Goal: Information Seeking & Learning: Learn about a topic

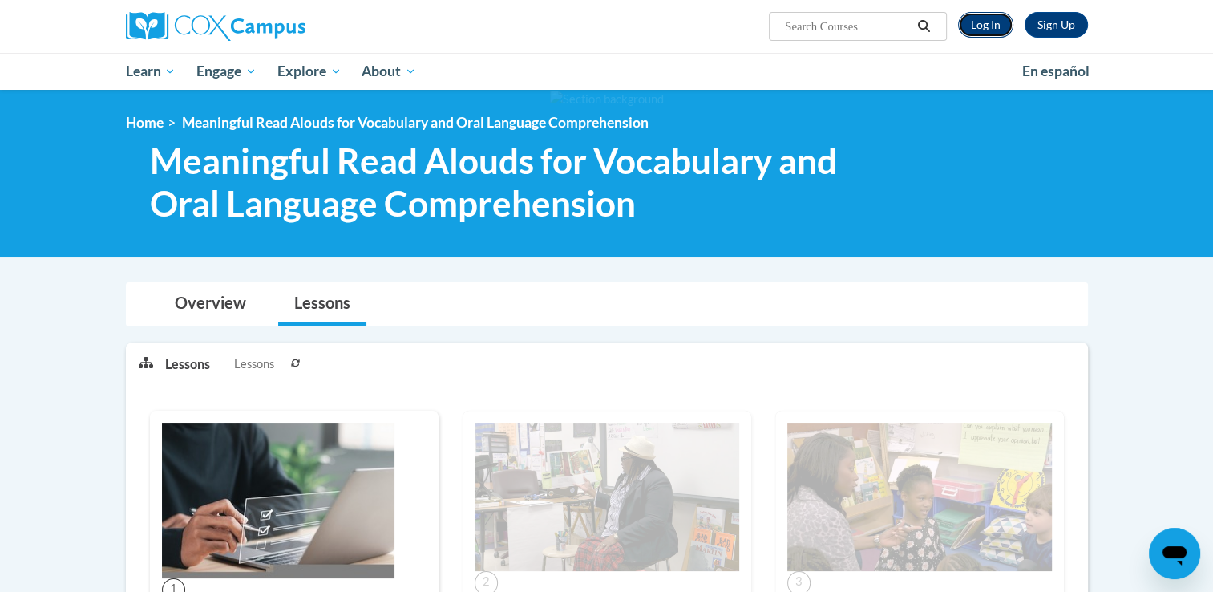
click at [988, 31] on link "Log In" at bounding box center [985, 25] width 55 height 26
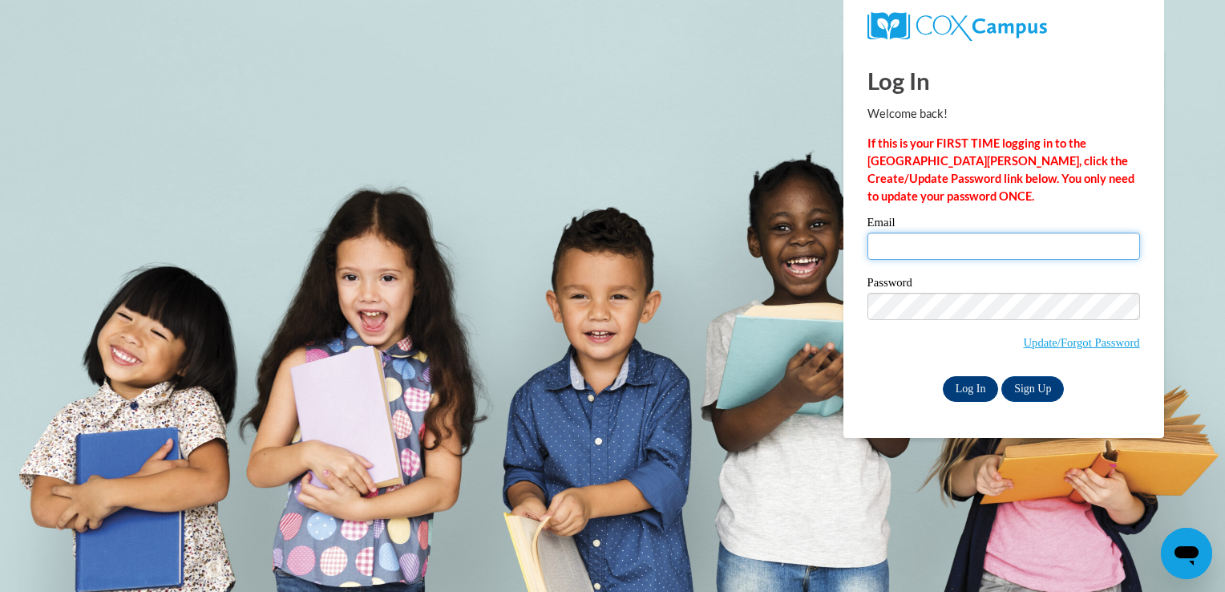
type input "mgarcia@thetorchchristianacademy.net"
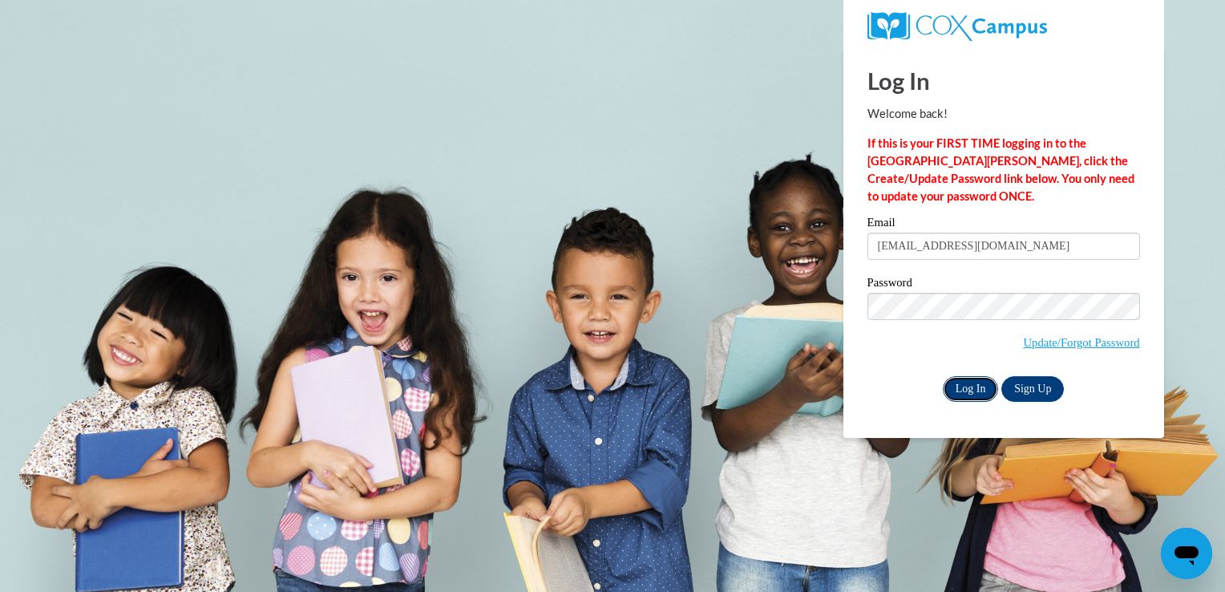
click at [967, 399] on input "Log In" at bounding box center [971, 389] width 56 height 26
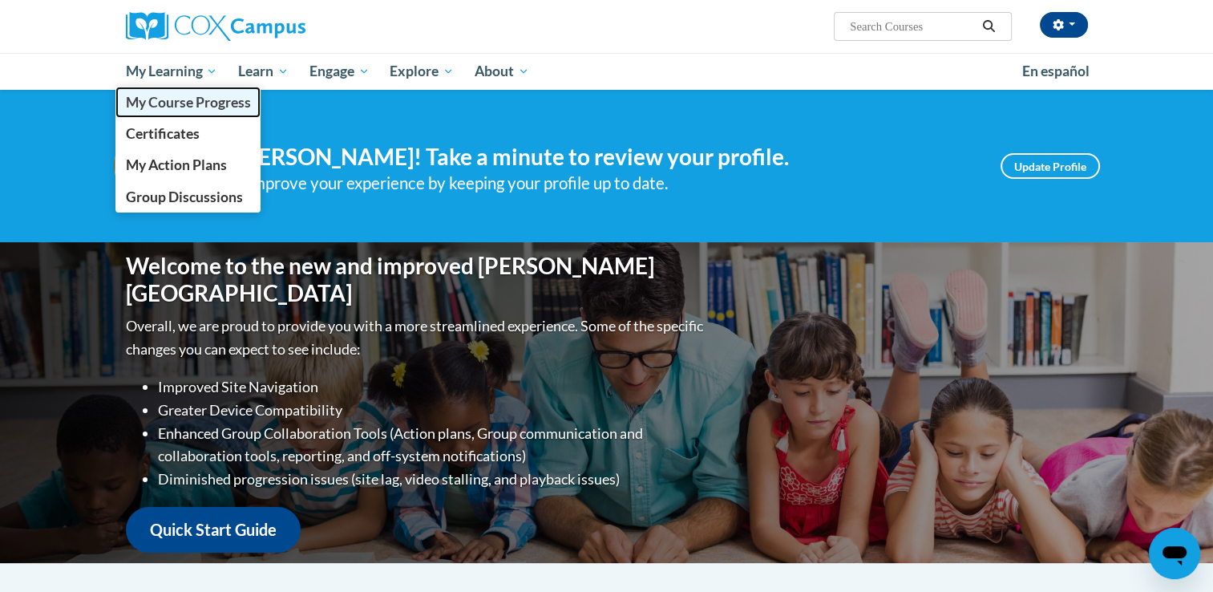
click at [164, 106] on span "My Course Progress" at bounding box center [187, 102] width 125 height 17
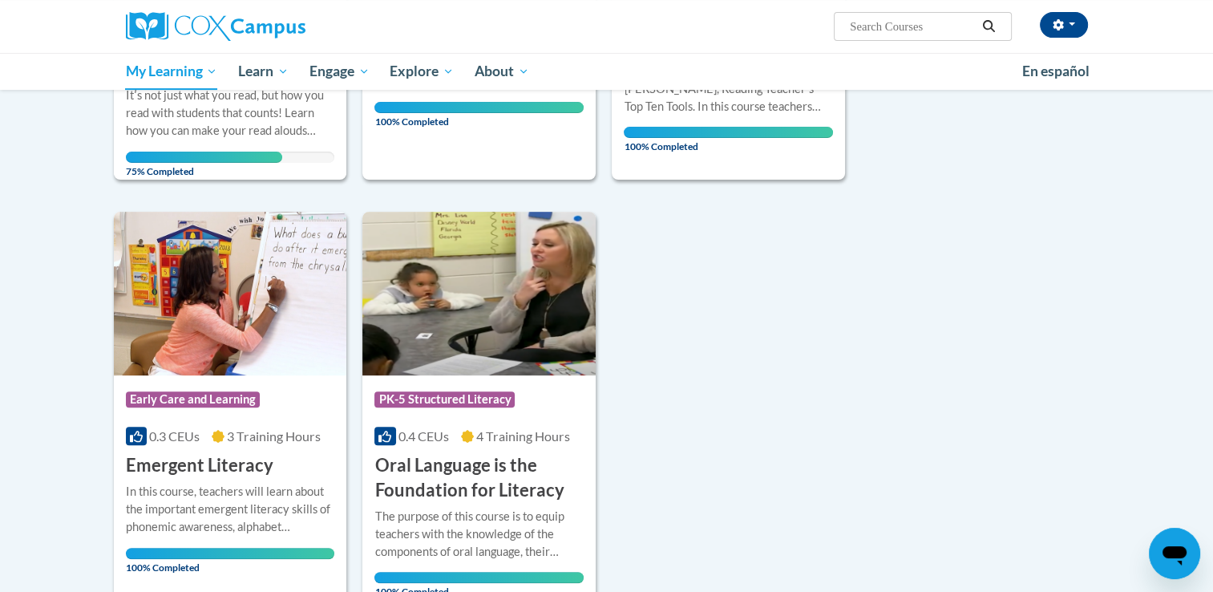
scroll to position [177, 0]
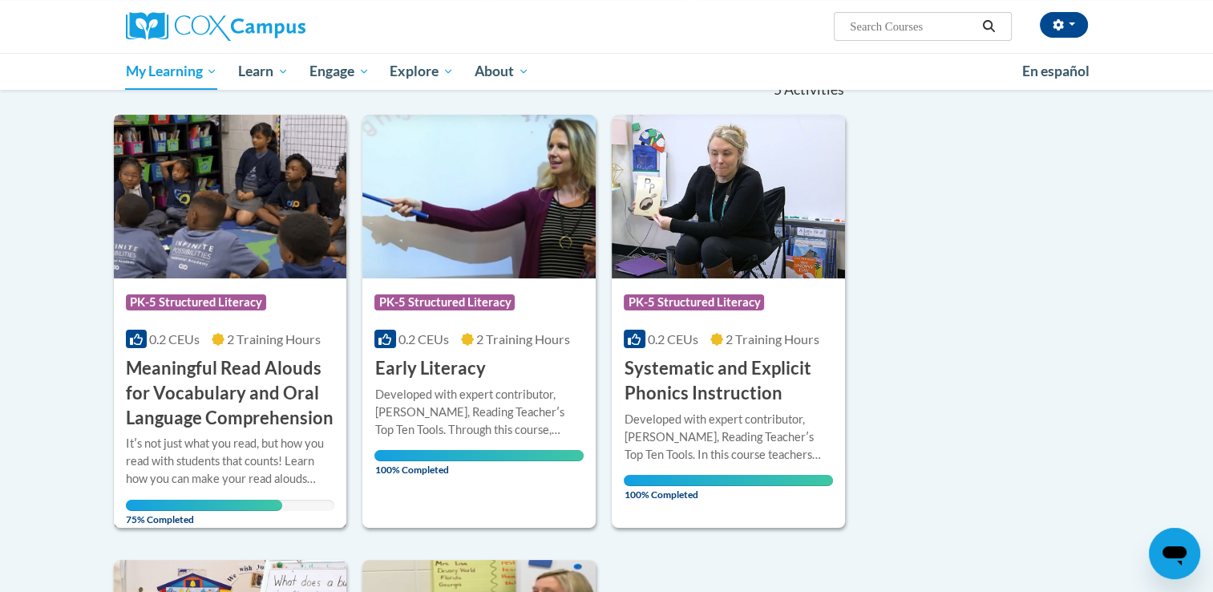
click at [281, 398] on h3 "Meaningful Read Alouds for Vocabulary and Oral Language Comprehension" at bounding box center [230, 393] width 209 height 74
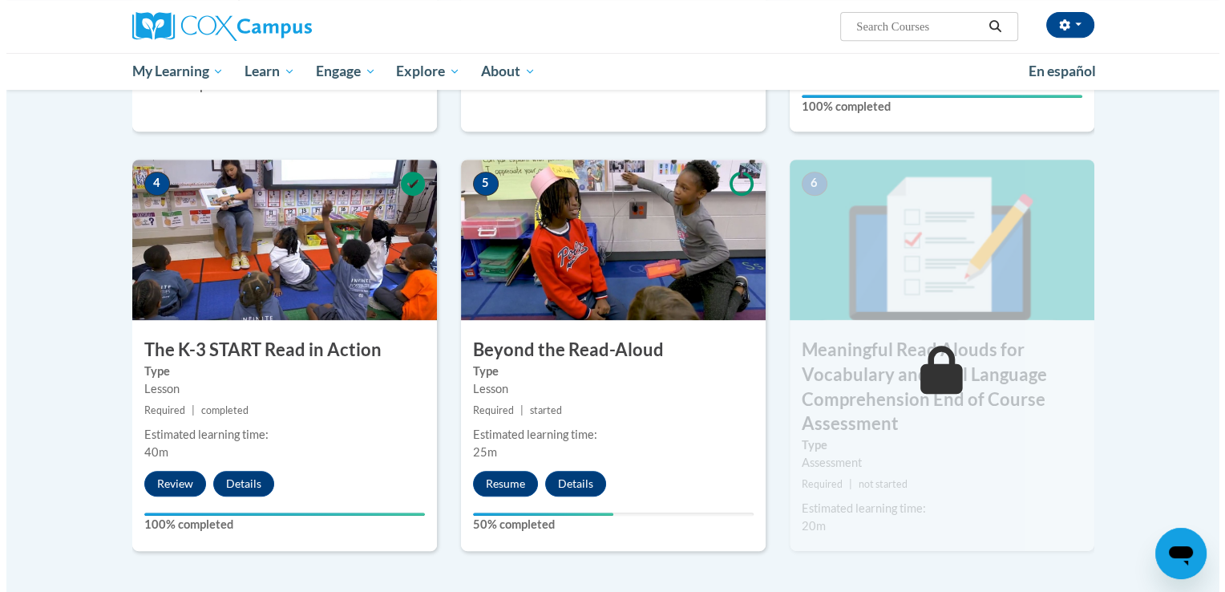
scroll to position [741, 0]
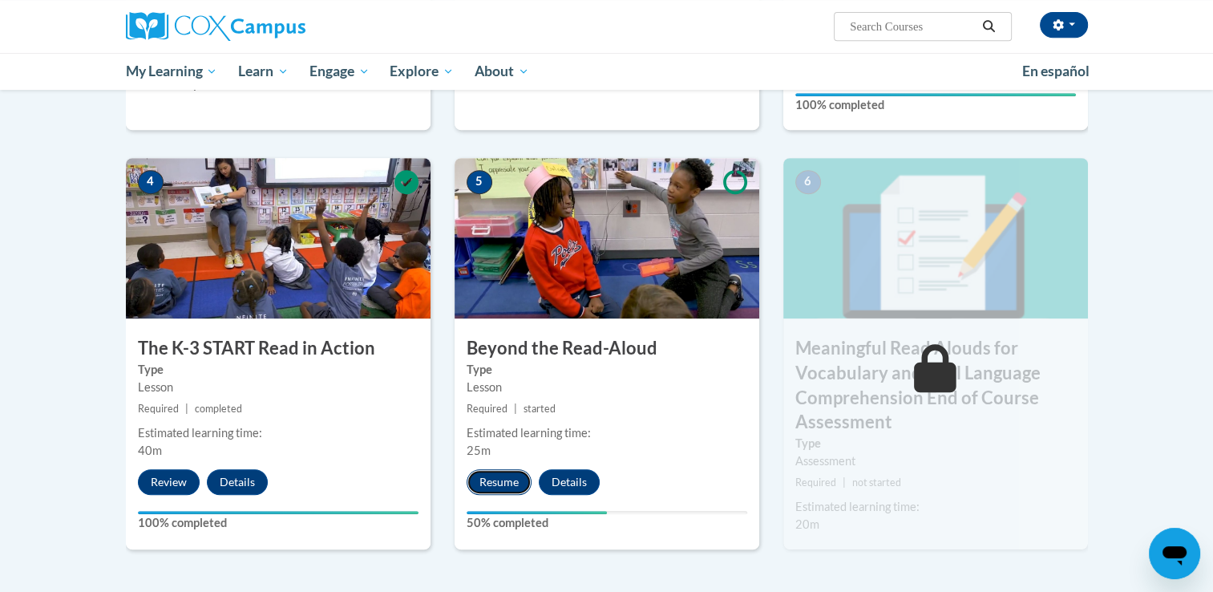
click at [496, 471] on button "Resume" at bounding box center [499, 482] width 65 height 26
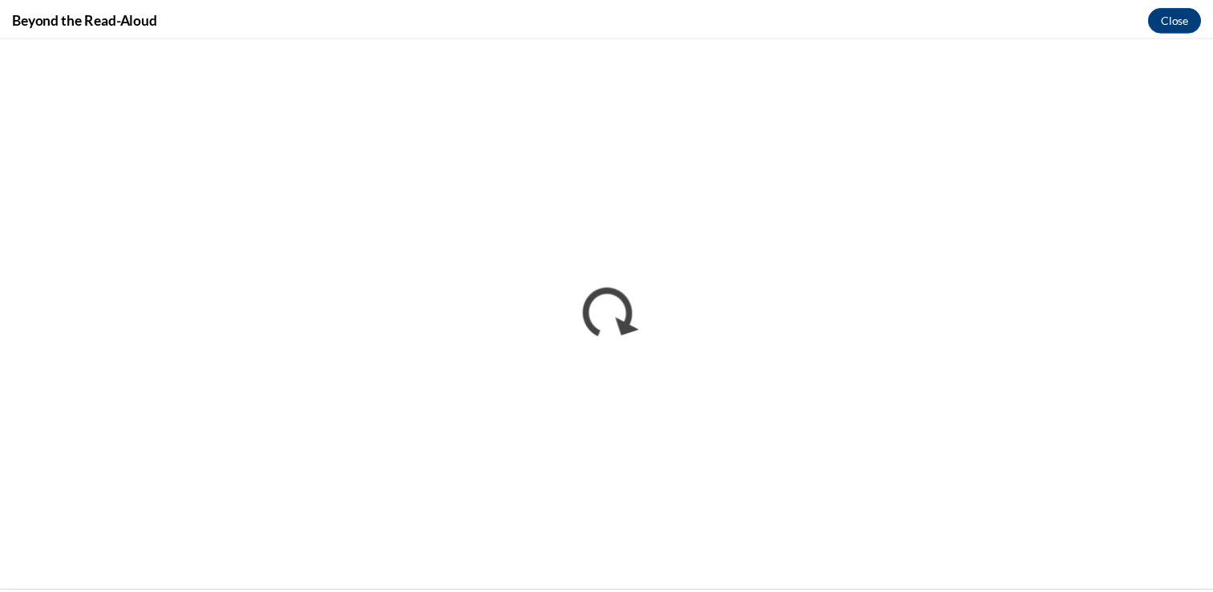
scroll to position [0, 0]
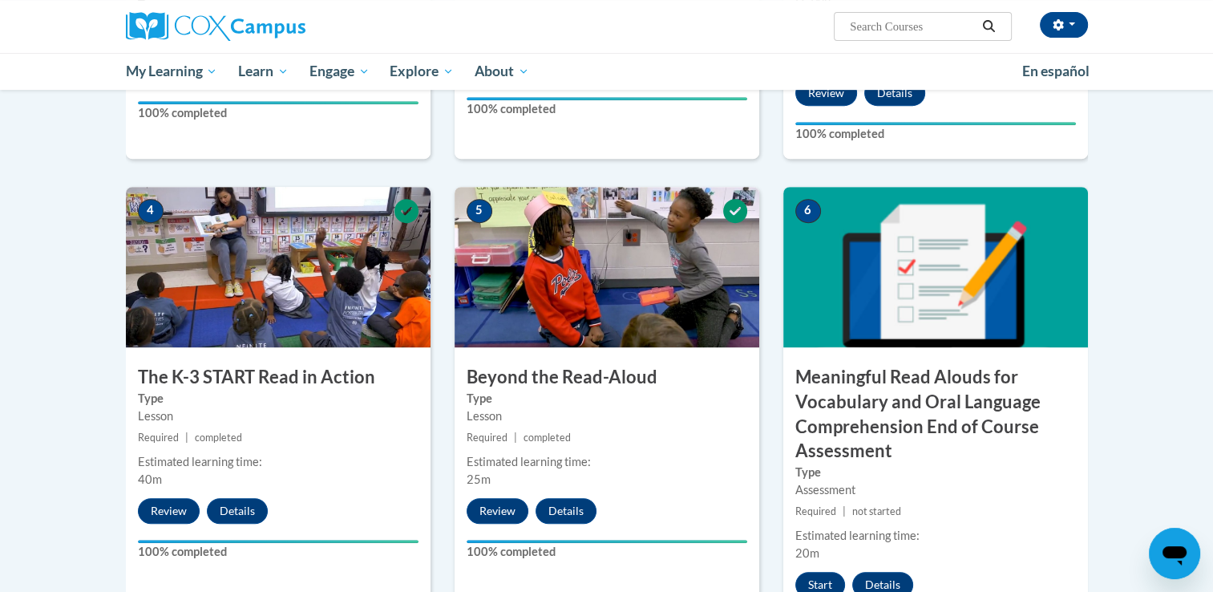
scroll to position [459, 0]
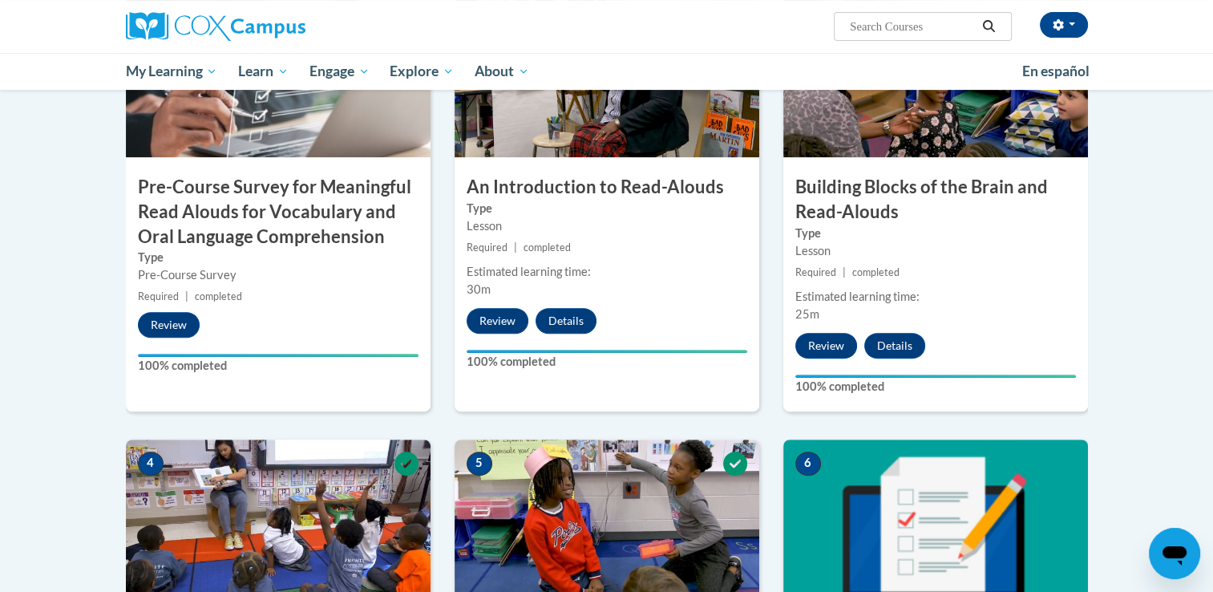
click at [645, 502] on img at bounding box center [607, 519] width 305 height 160
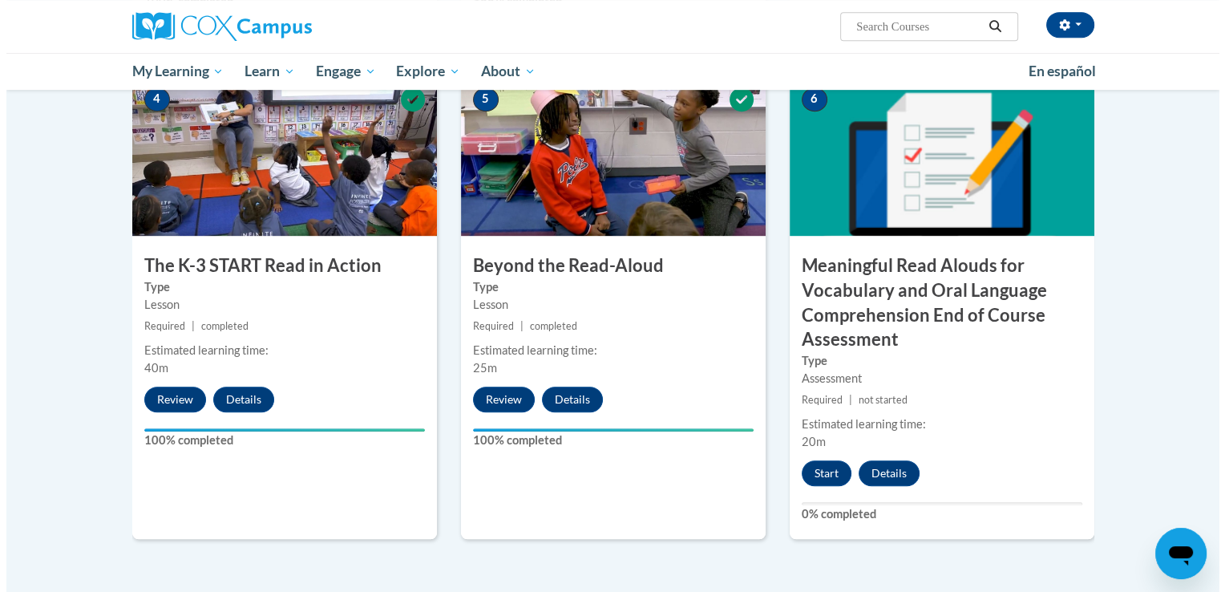
scroll to position [831, 0]
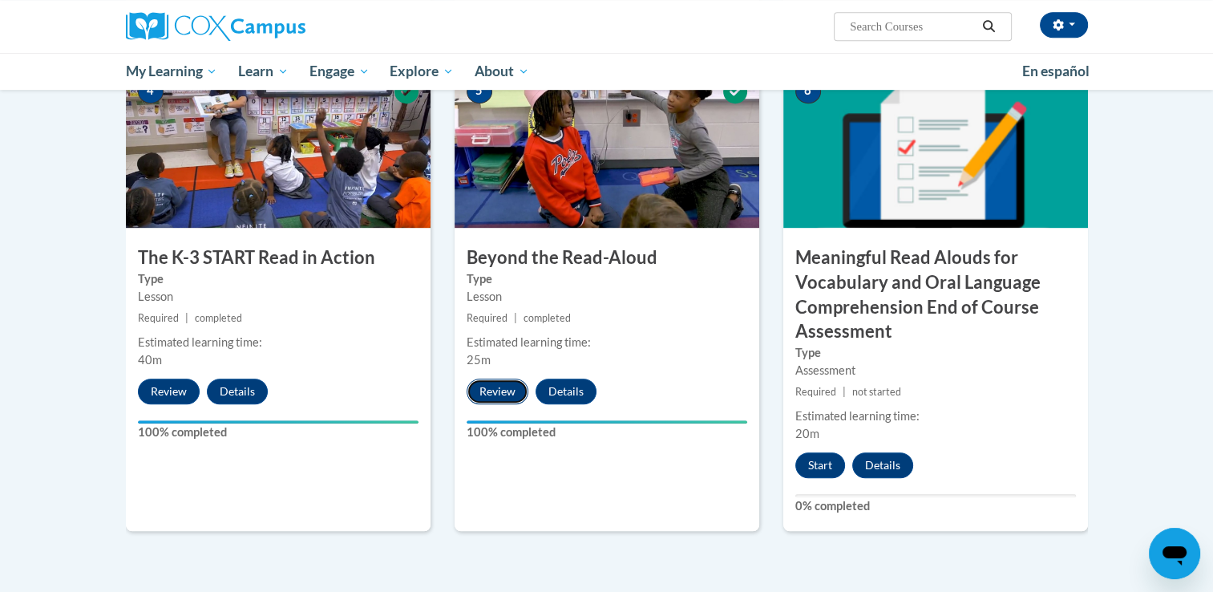
click at [501, 391] on button "Review" at bounding box center [498, 391] width 62 height 26
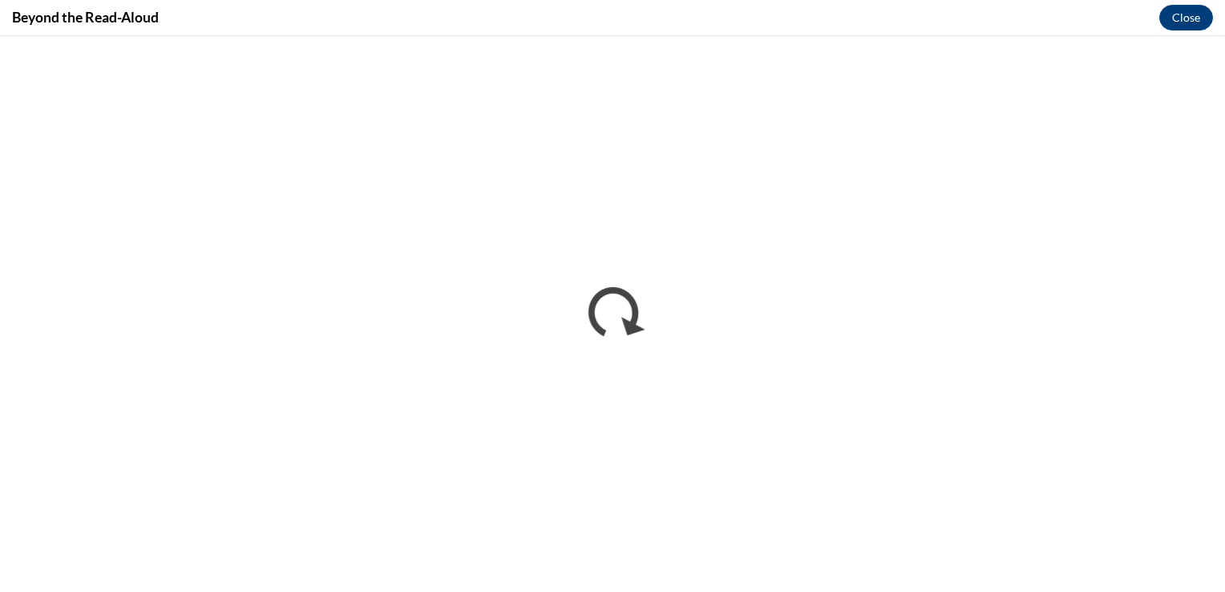
scroll to position [0, 0]
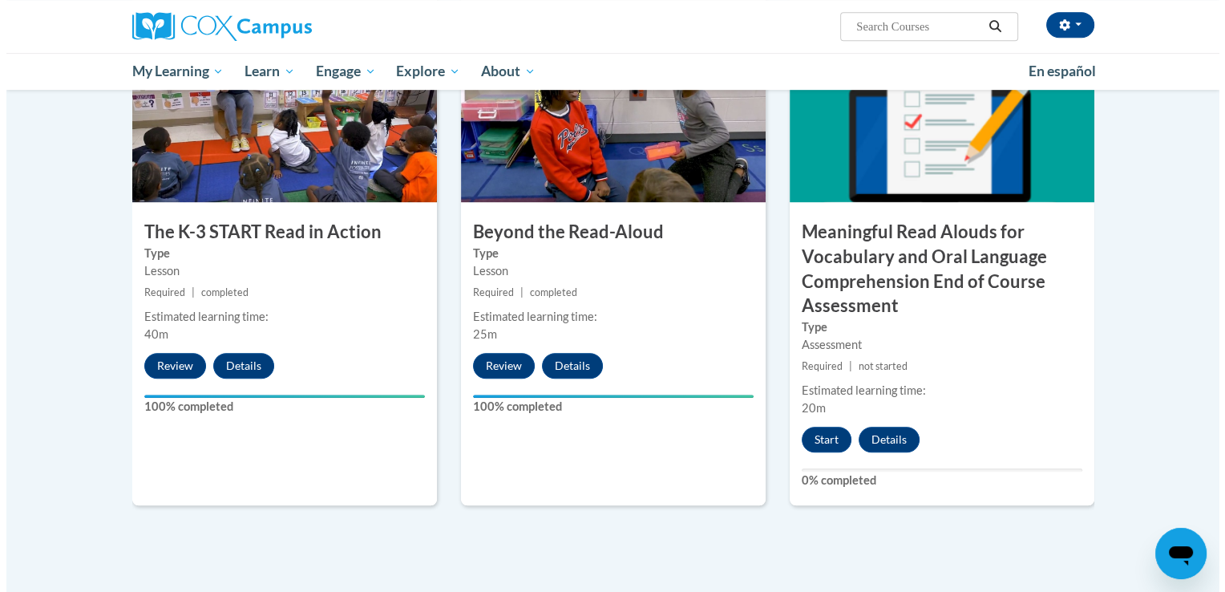
scroll to position [860, 0]
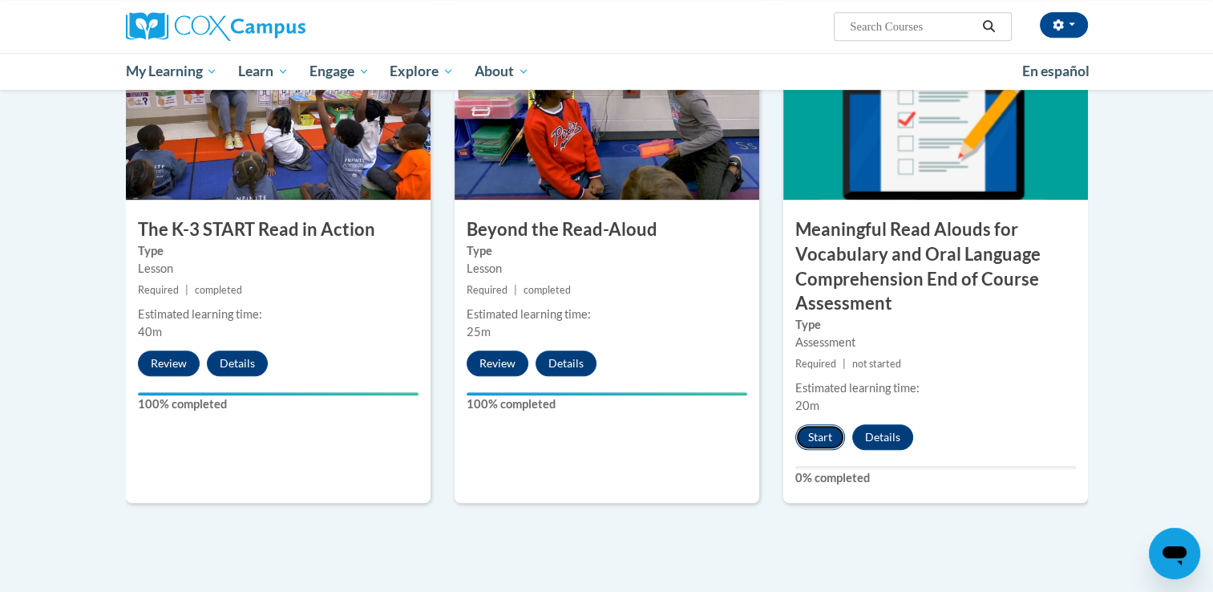
click at [818, 430] on button "Start" at bounding box center [820, 437] width 50 height 26
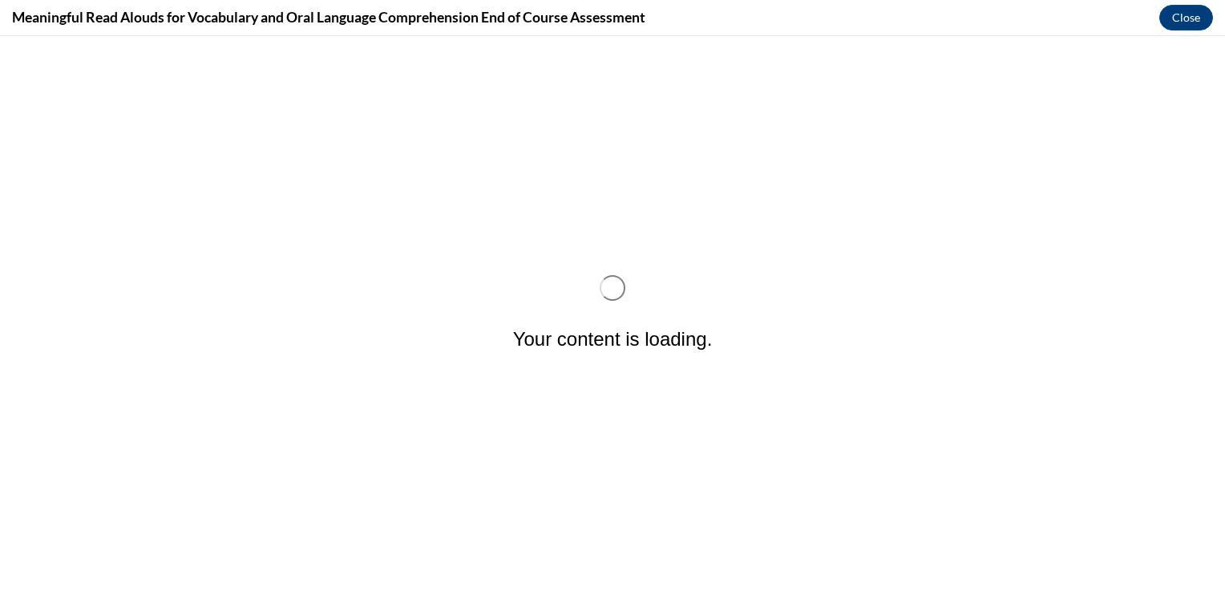
scroll to position [0, 0]
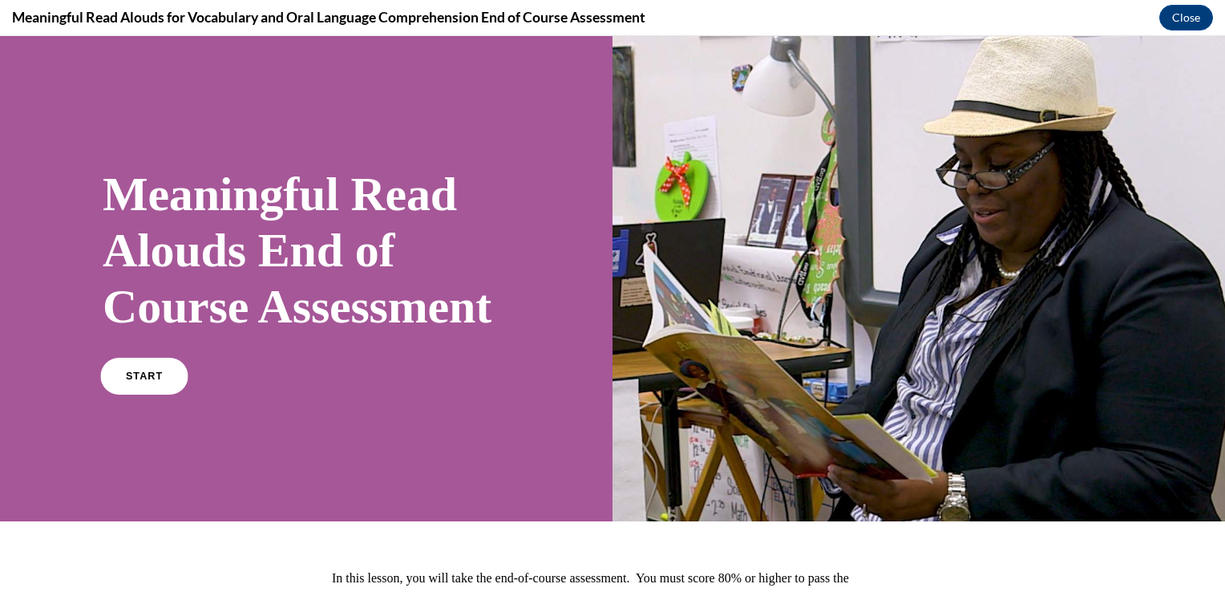
click at [136, 382] on span "START" at bounding box center [144, 376] width 37 height 12
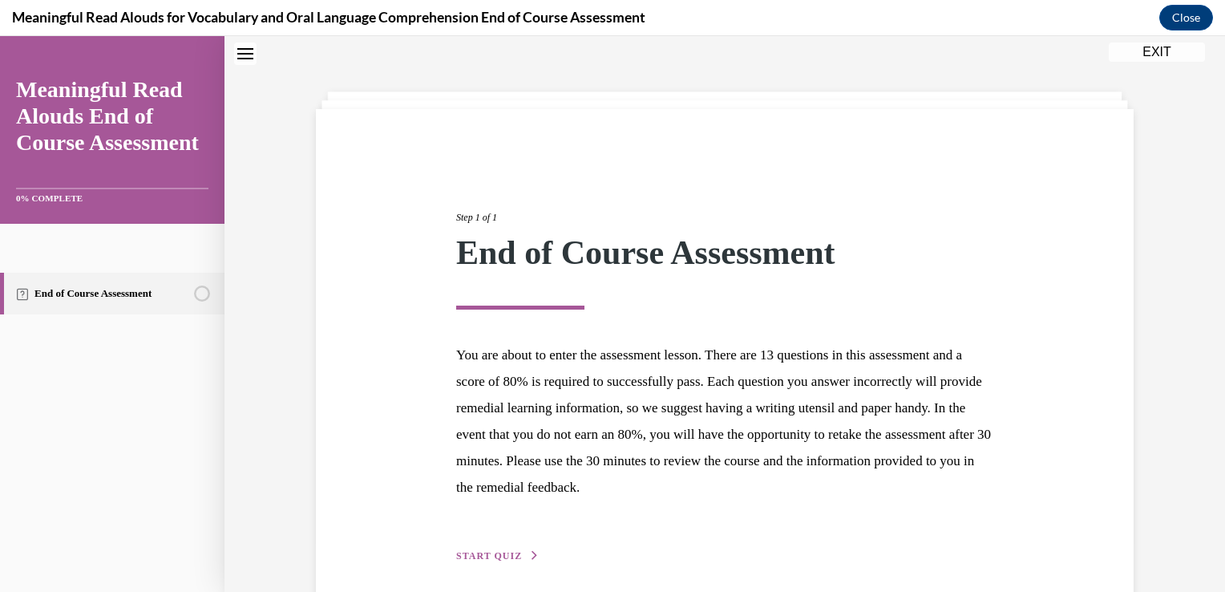
scroll to position [117, 0]
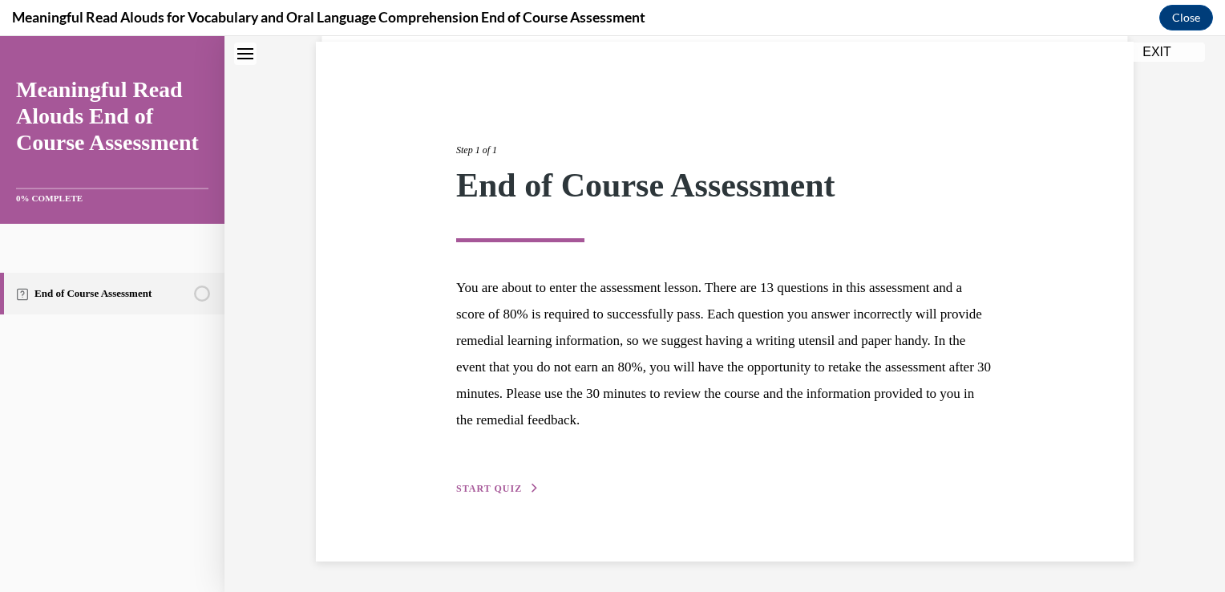
click at [472, 484] on span "START QUIZ" at bounding box center [489, 488] width 66 height 11
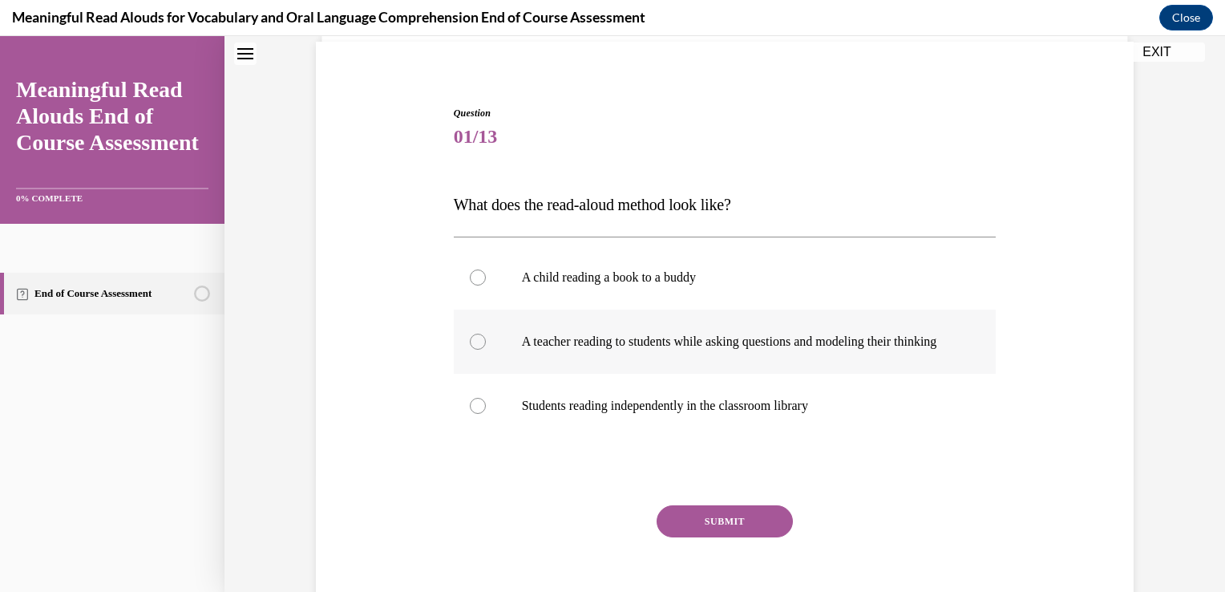
click at [470, 350] on div at bounding box center [478, 342] width 16 height 16
click at [470, 350] on input "A teacher reading to students while asking questions and modeling their thinking" at bounding box center [478, 342] width 16 height 16
radio input "true"
click at [684, 531] on button "SUBMIT" at bounding box center [725, 521] width 136 height 32
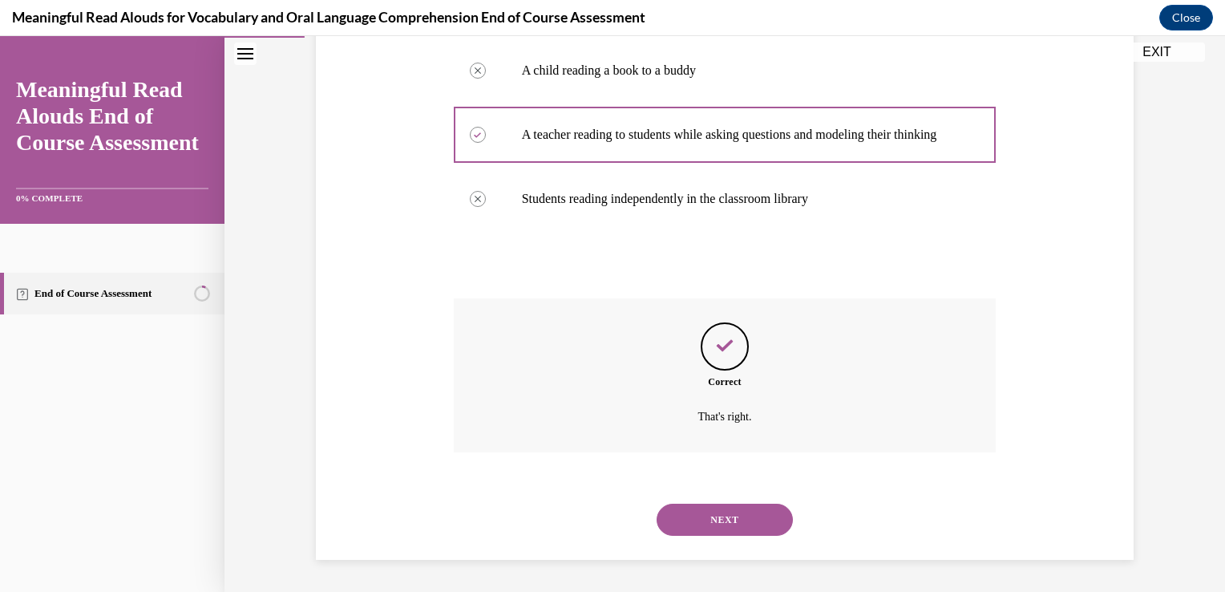
scroll to position [339, 0]
click at [744, 516] on button "NEXT" at bounding box center [725, 520] width 136 height 32
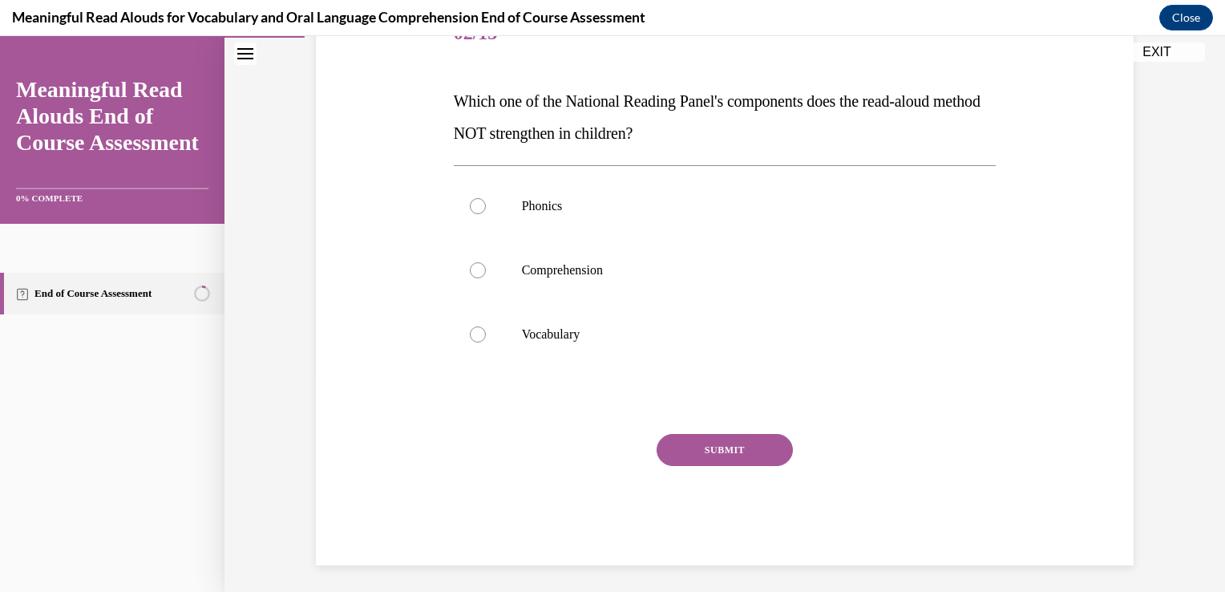
scroll to position [225, 0]
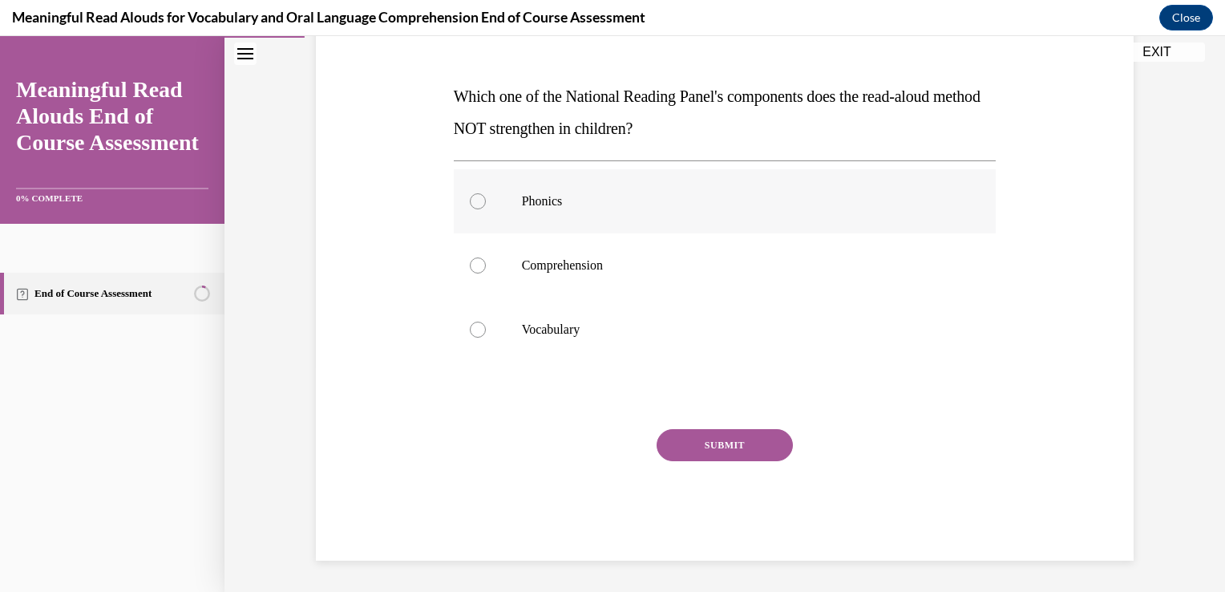
click at [470, 199] on div at bounding box center [478, 201] width 16 height 16
click at [470, 199] on input "Phonics" at bounding box center [478, 201] width 16 height 16
radio input "true"
click at [724, 455] on button "SUBMIT" at bounding box center [725, 445] width 136 height 32
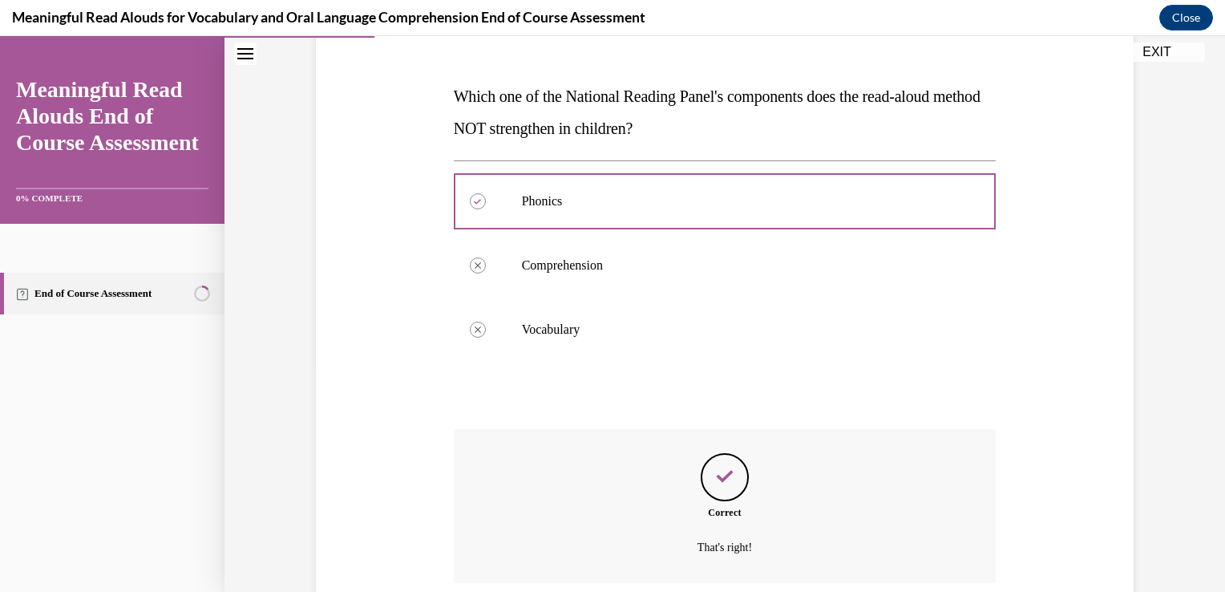
scroll to position [355, 0]
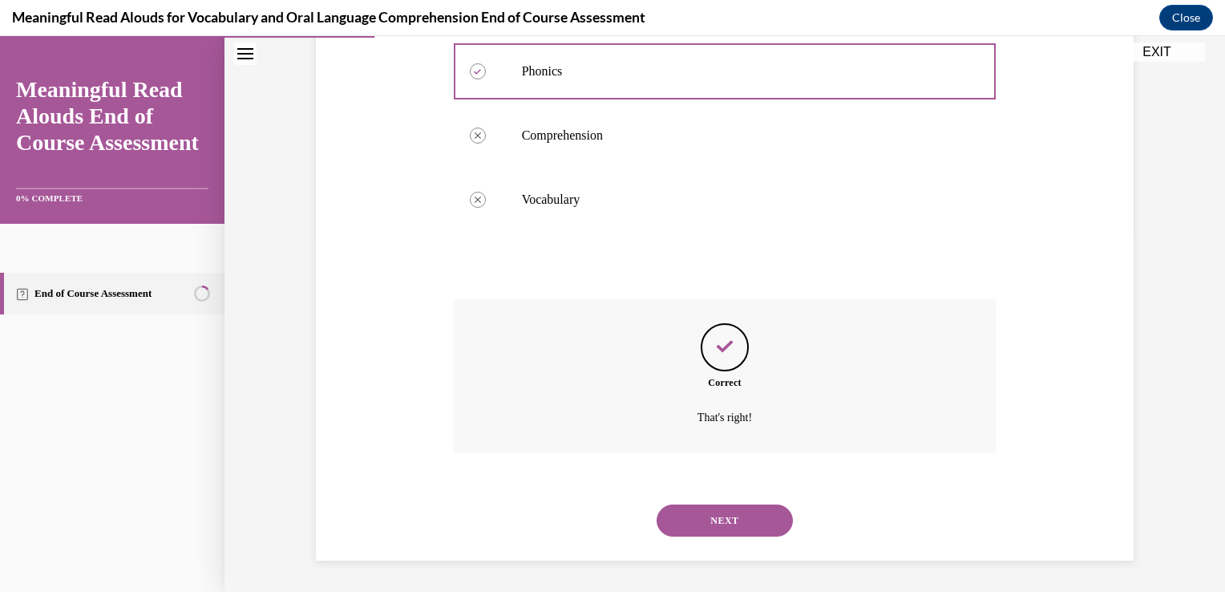
click at [734, 519] on button "NEXT" at bounding box center [725, 520] width 136 height 32
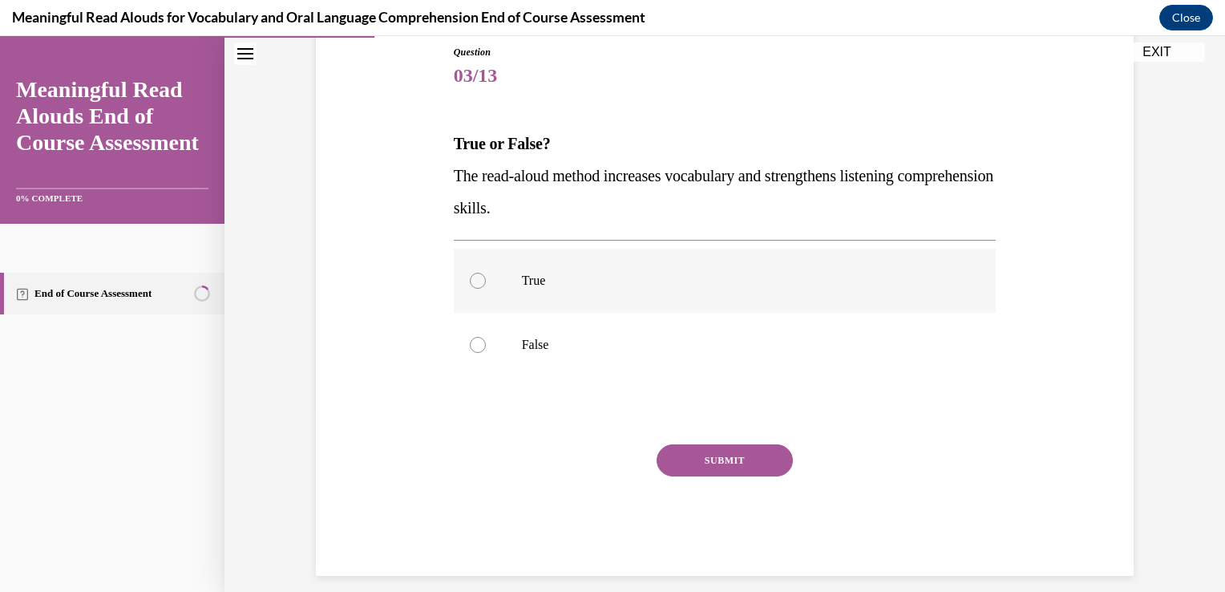
click at [472, 279] on div at bounding box center [478, 281] width 16 height 16
click at [472, 279] on input "True" at bounding box center [478, 281] width 16 height 16
radio input "true"
click at [733, 462] on button "SUBMIT" at bounding box center [725, 460] width 136 height 32
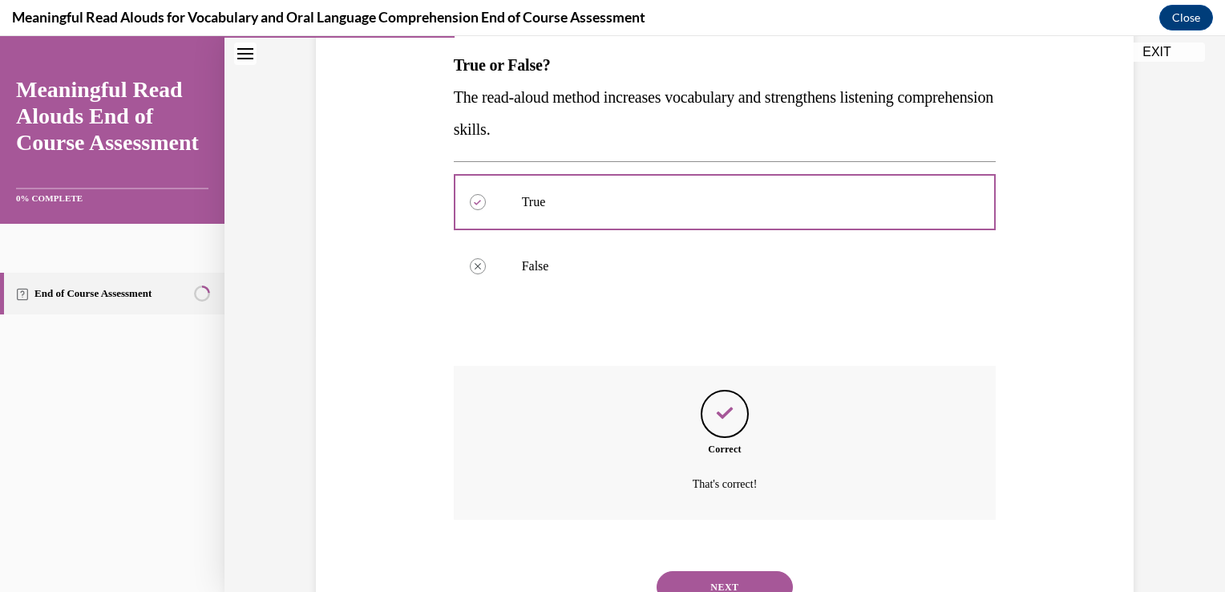
scroll to position [323, 0]
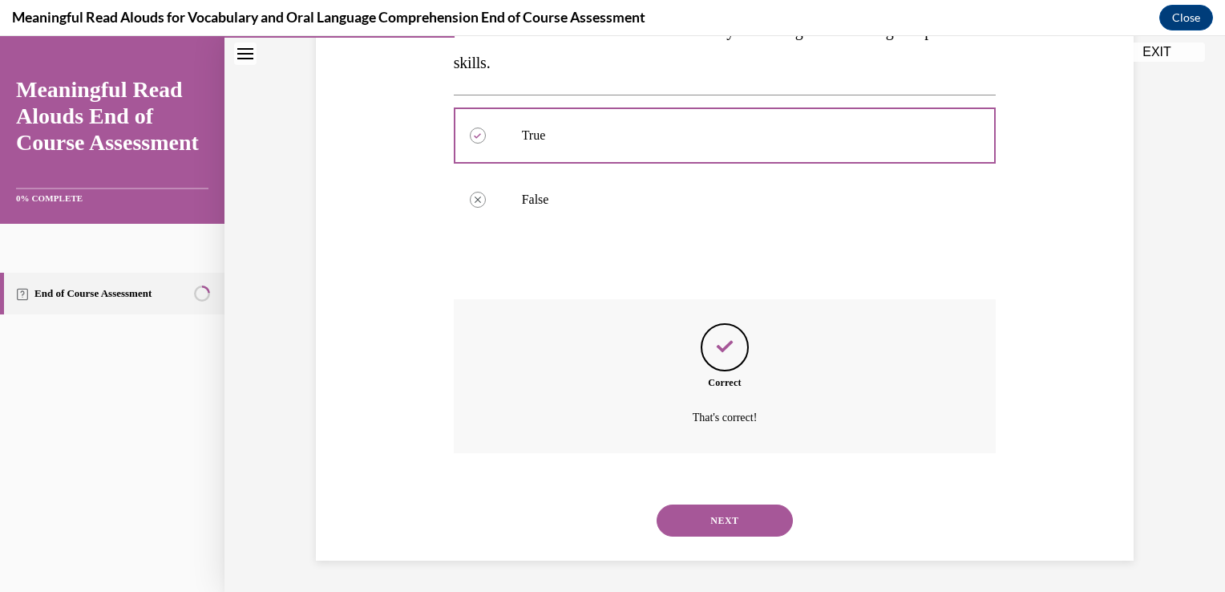
click at [723, 514] on button "NEXT" at bounding box center [725, 520] width 136 height 32
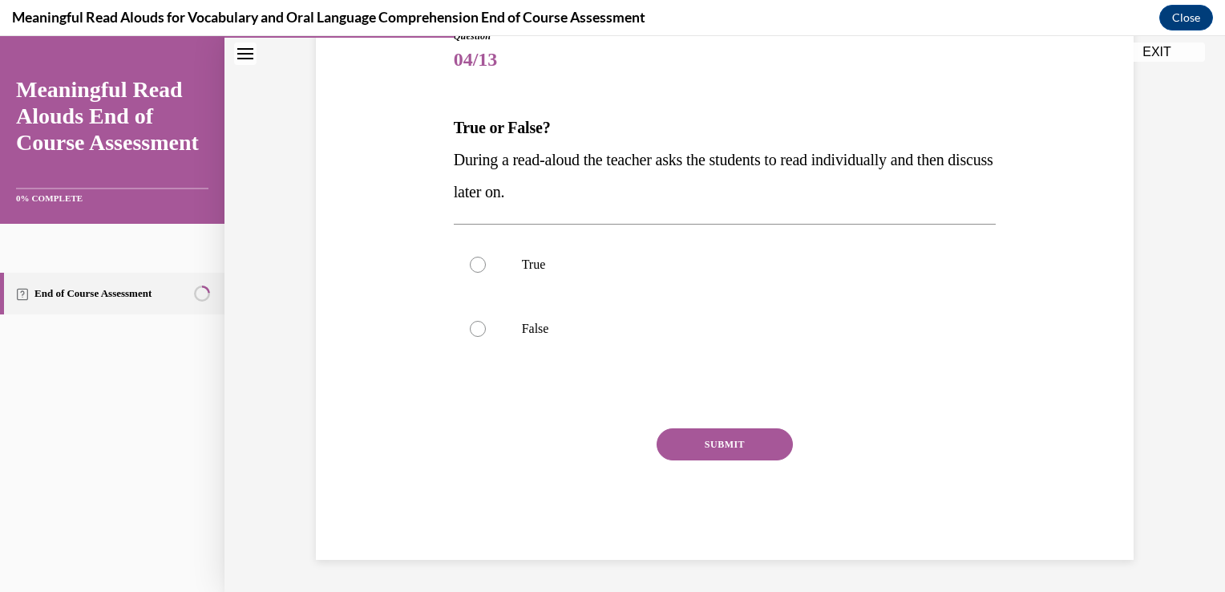
scroll to position [178, 0]
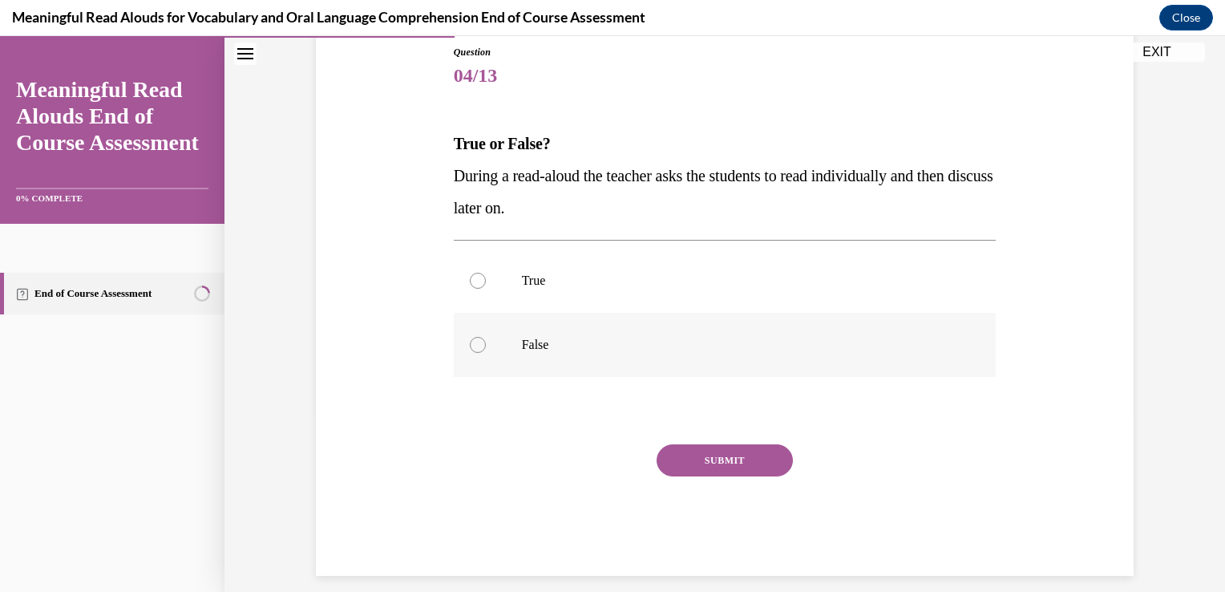
click at [471, 344] on div at bounding box center [478, 345] width 16 height 16
click at [471, 344] on input "False" at bounding box center [478, 345] width 16 height 16
radio input "true"
click at [743, 463] on button "SUBMIT" at bounding box center [725, 460] width 136 height 32
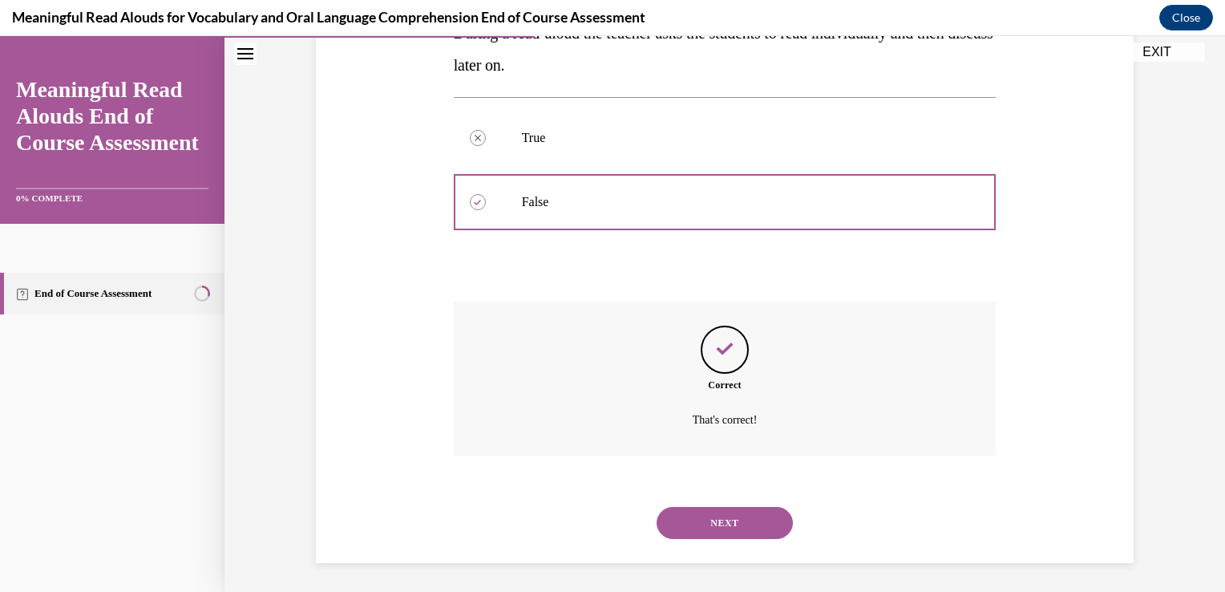
scroll to position [323, 0]
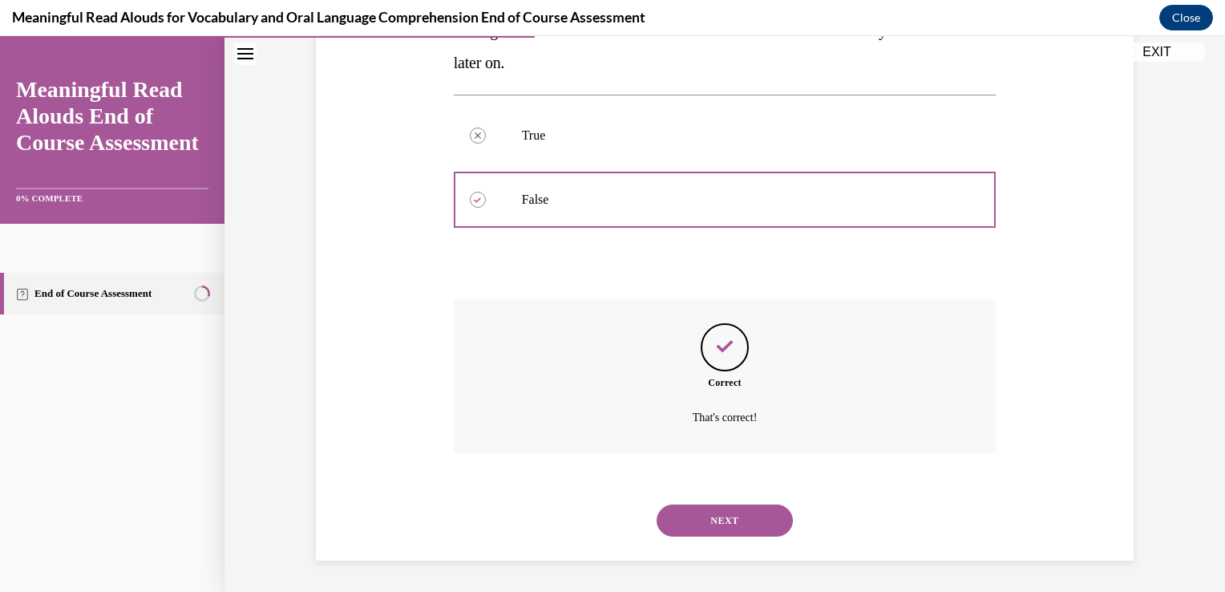
click at [734, 518] on button "NEXT" at bounding box center [725, 520] width 136 height 32
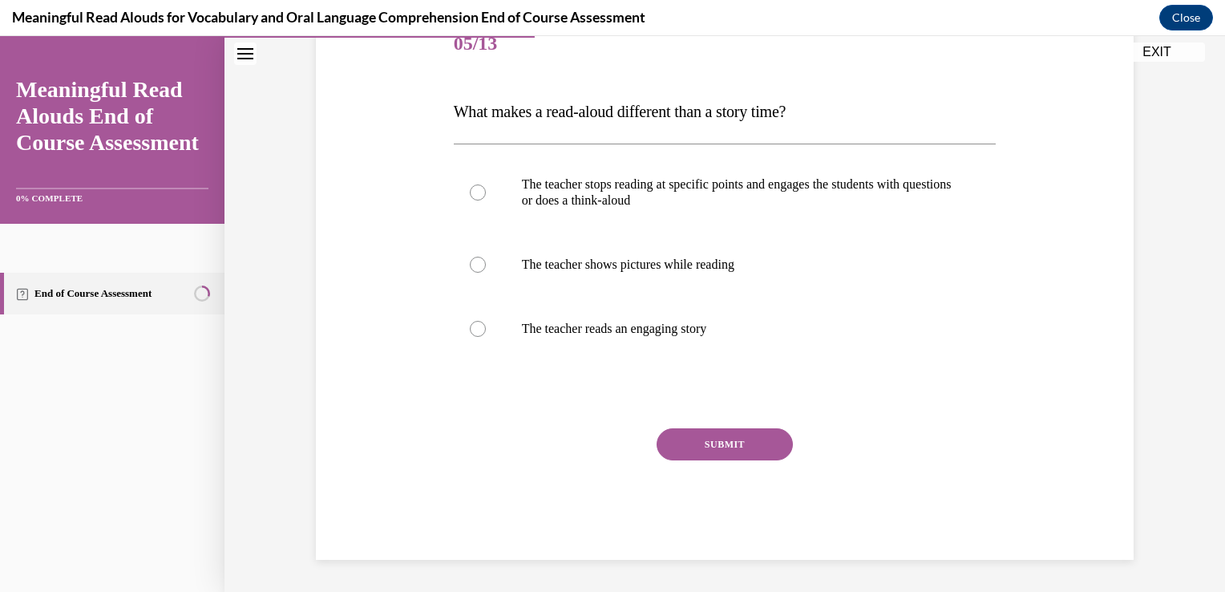
scroll to position [178, 0]
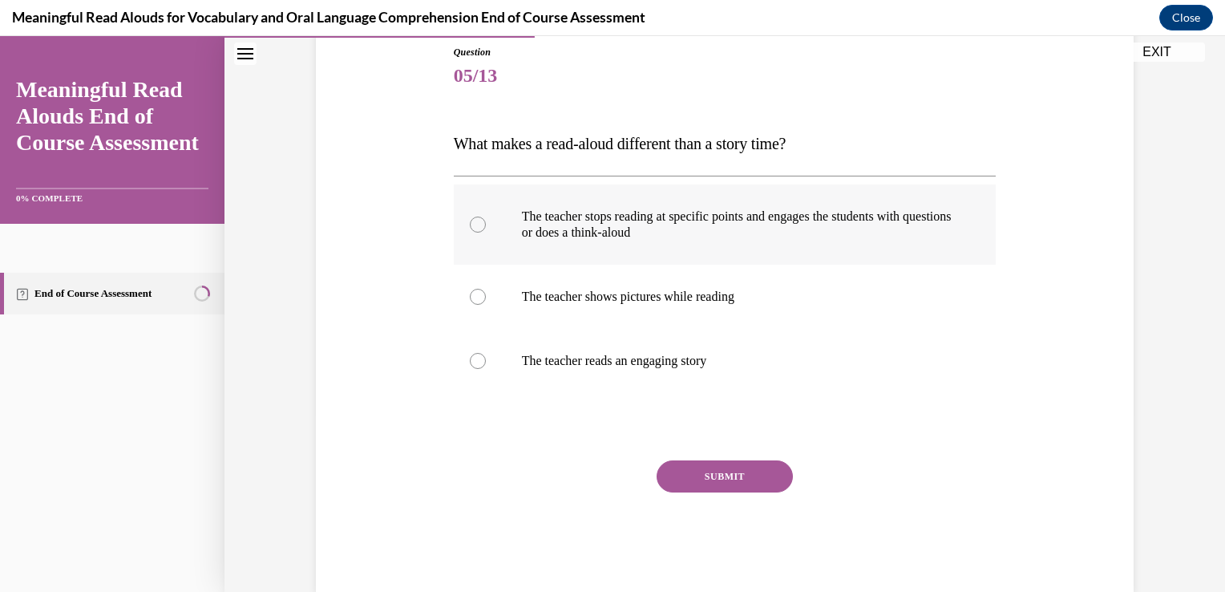
click at [470, 228] on div at bounding box center [478, 224] width 16 height 16
click at [470, 228] on input "The teacher stops reading at specific points and engages the students with ques…" at bounding box center [478, 224] width 16 height 16
radio input "true"
click at [733, 482] on button "SUBMIT" at bounding box center [725, 476] width 136 height 32
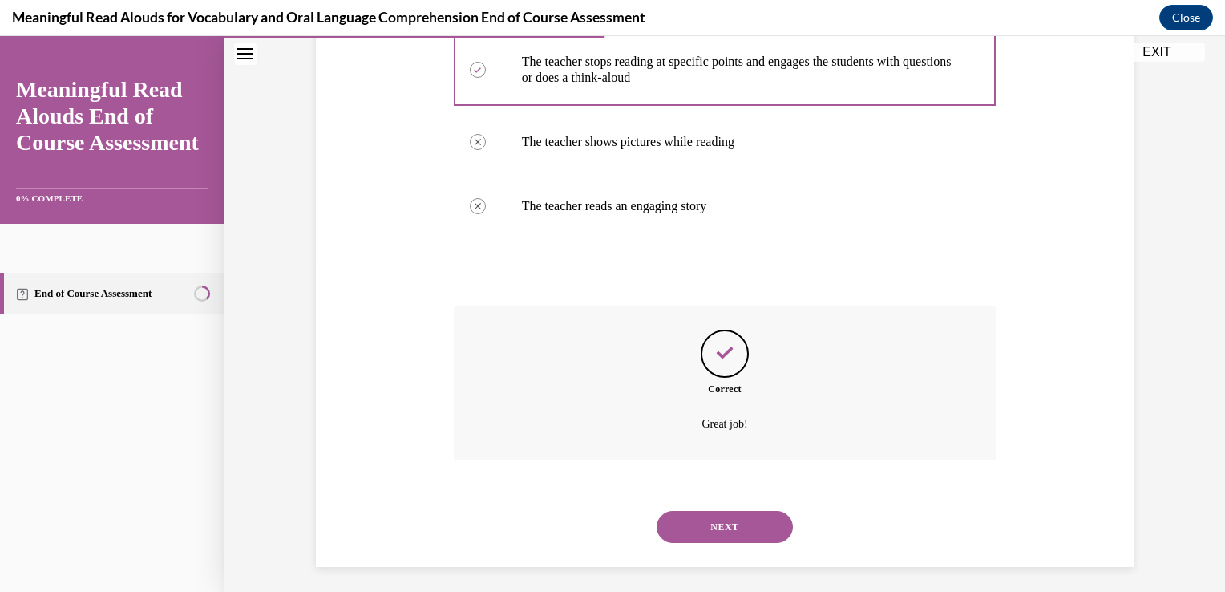
scroll to position [339, 0]
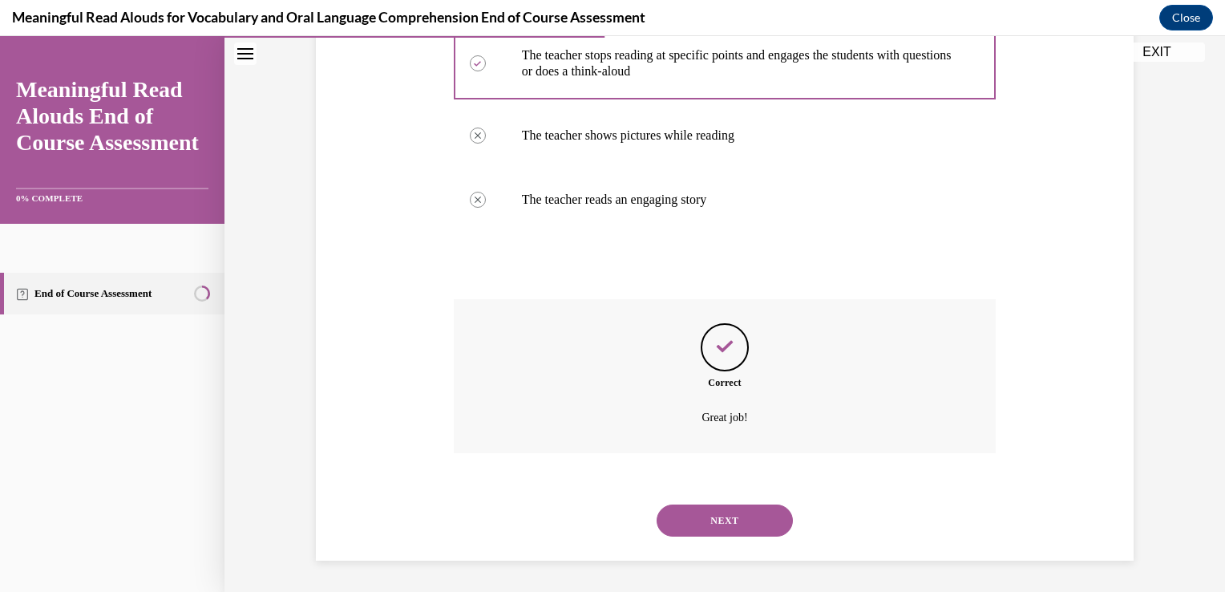
click at [720, 514] on button "NEXT" at bounding box center [725, 520] width 136 height 32
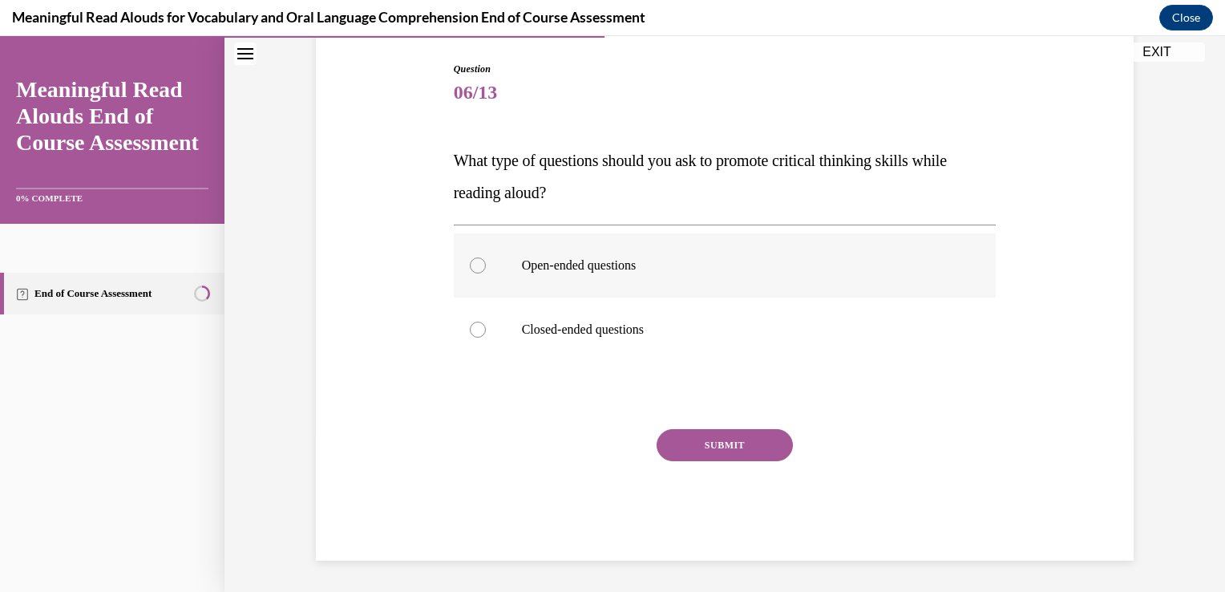
click at [472, 261] on div at bounding box center [478, 265] width 16 height 16
click at [472, 261] on input "Open-ended questions" at bounding box center [478, 265] width 16 height 16
radio input "true"
click at [722, 444] on button "SUBMIT" at bounding box center [725, 445] width 136 height 32
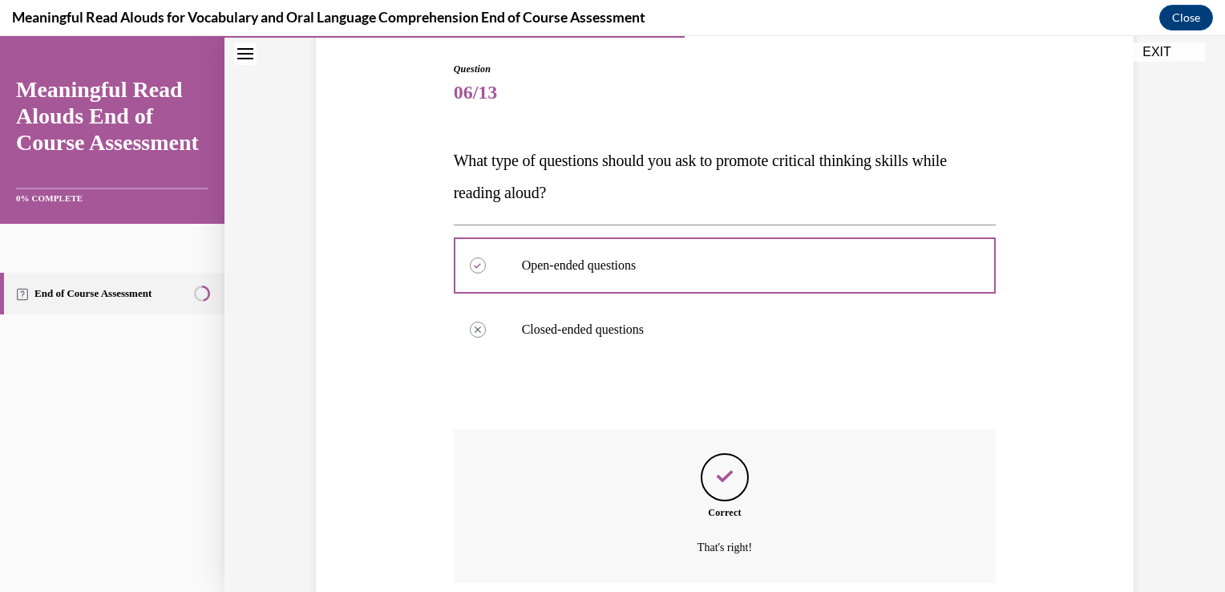
scroll to position [291, 0]
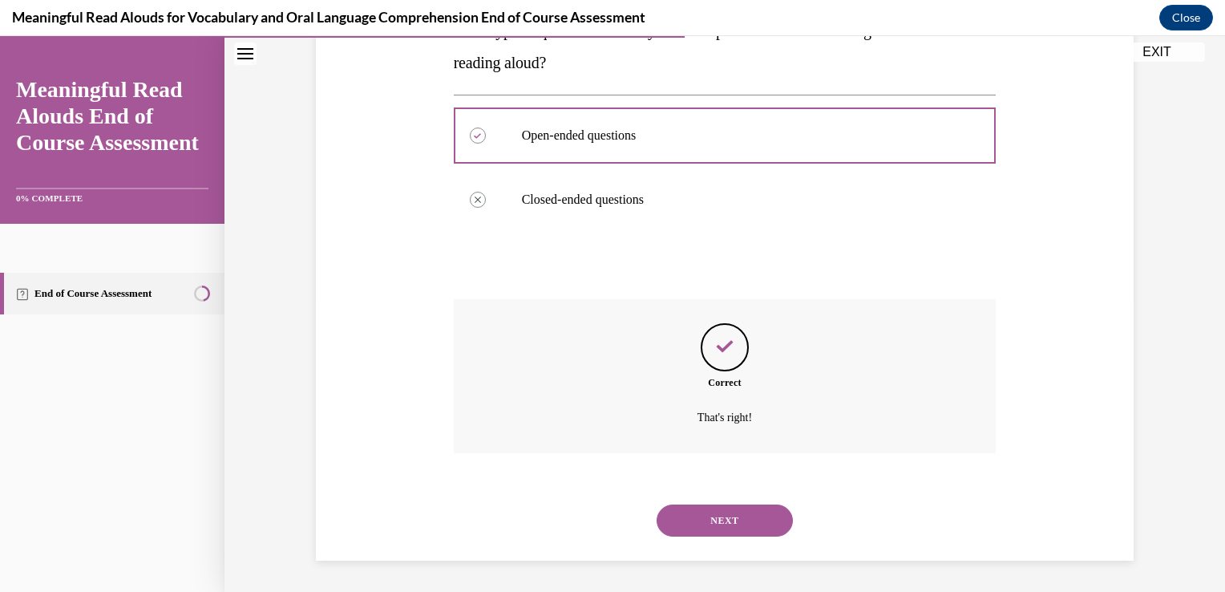
click at [722, 521] on button "NEXT" at bounding box center [725, 520] width 136 height 32
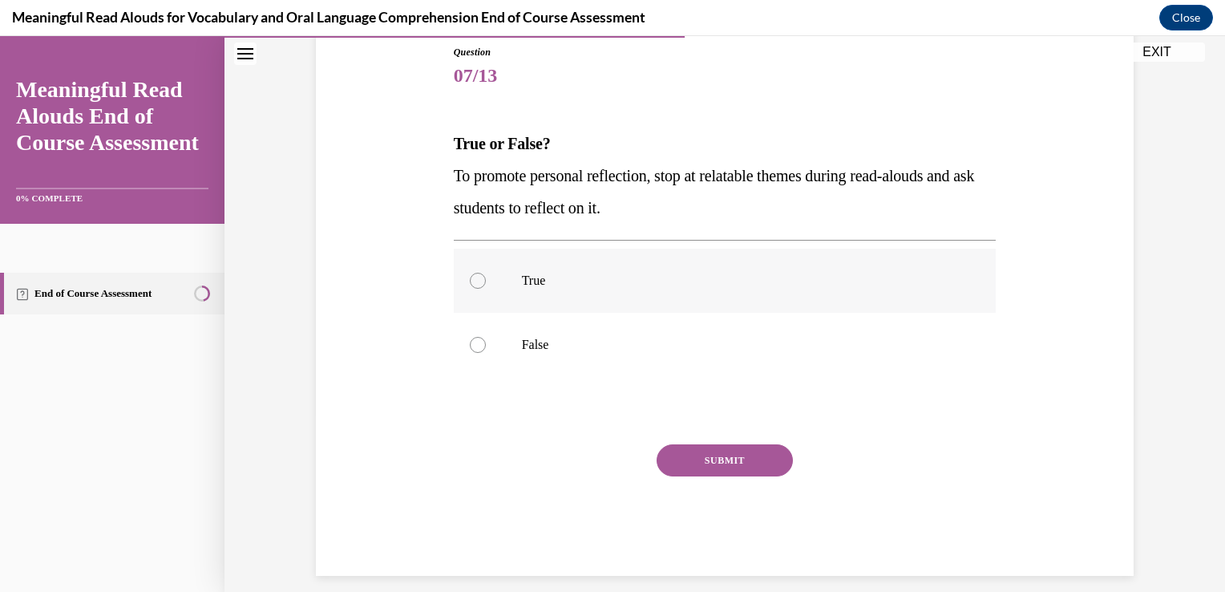
click at [471, 287] on div at bounding box center [478, 281] width 16 height 16
click at [471, 287] on input "True" at bounding box center [478, 281] width 16 height 16
radio input "true"
click at [689, 462] on button "SUBMIT" at bounding box center [725, 460] width 136 height 32
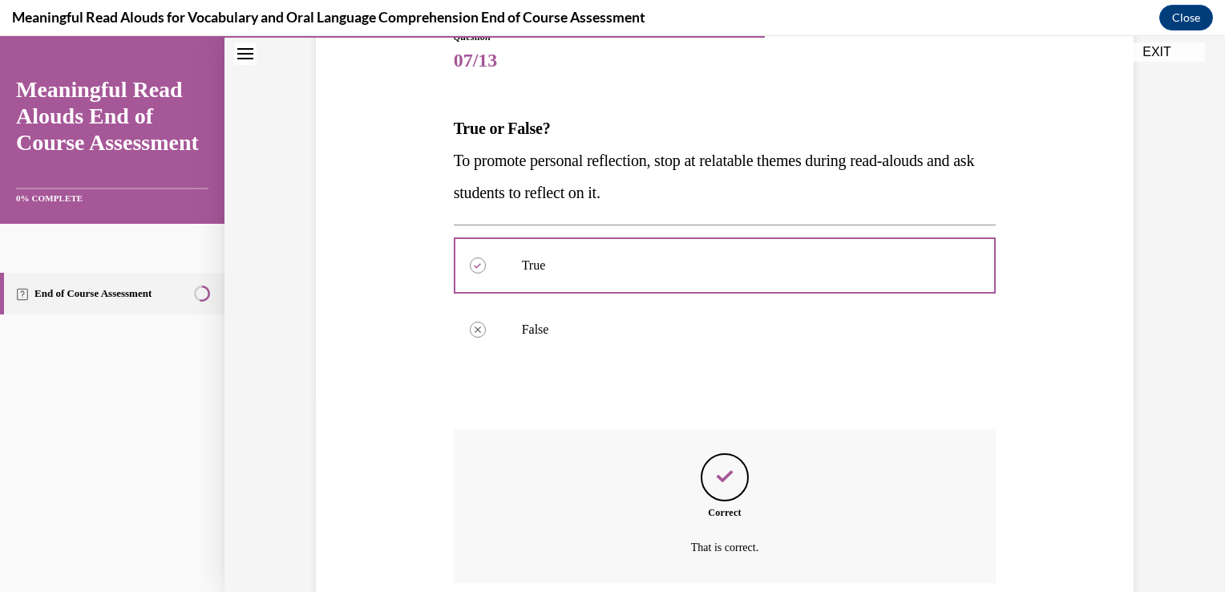
scroll to position [323, 0]
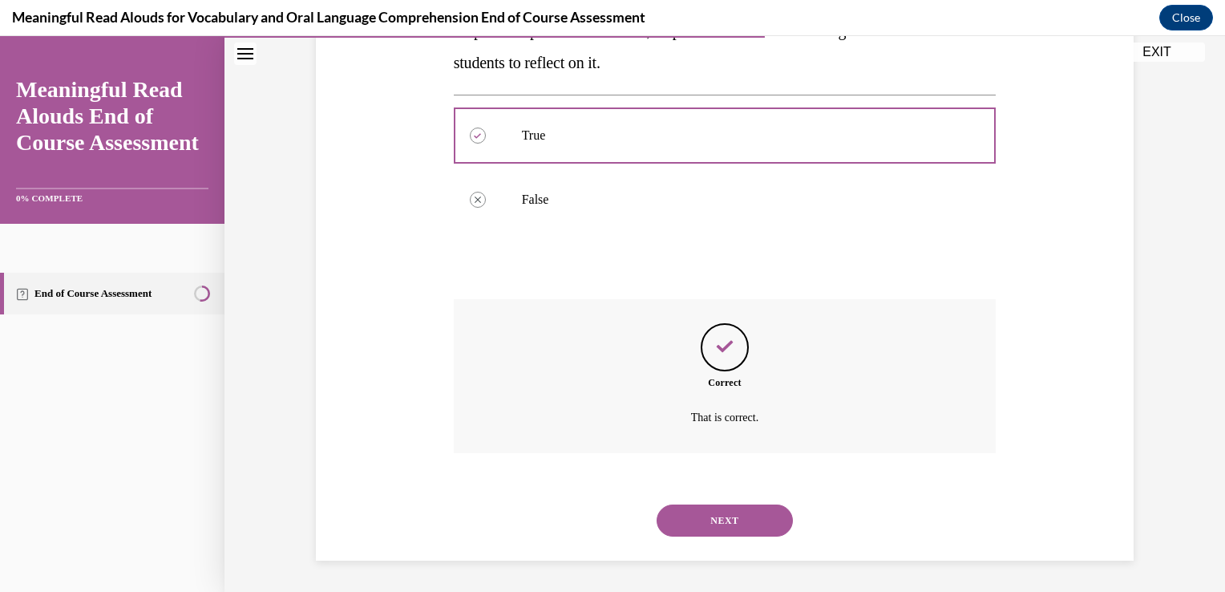
click at [730, 518] on button "NEXT" at bounding box center [725, 520] width 136 height 32
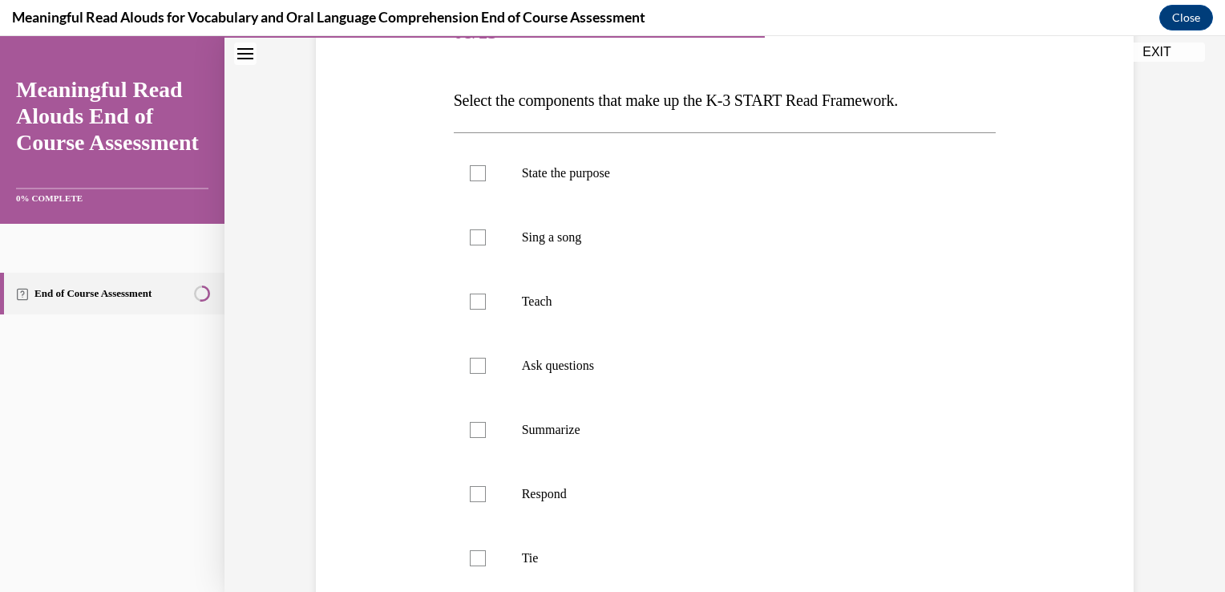
scroll to position [223, 0]
click at [475, 167] on div at bounding box center [478, 172] width 16 height 16
click at [475, 167] on input "State the purpose" at bounding box center [478, 172] width 16 height 16
checkbox input "true"
click at [471, 297] on div at bounding box center [478, 300] width 16 height 16
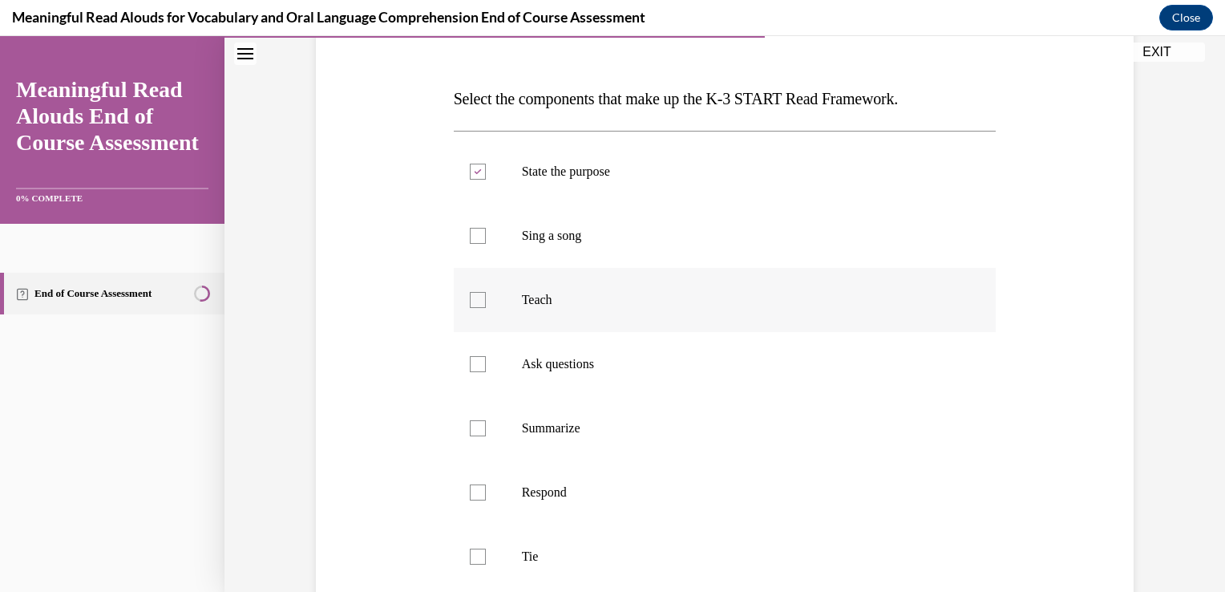
click at [471, 297] on input "Teach" at bounding box center [478, 300] width 16 height 16
checkbox input "true"
click at [472, 370] on div at bounding box center [478, 364] width 16 height 16
click at [472, 370] on input "Ask questions" at bounding box center [478, 364] width 16 height 16
checkbox input "true"
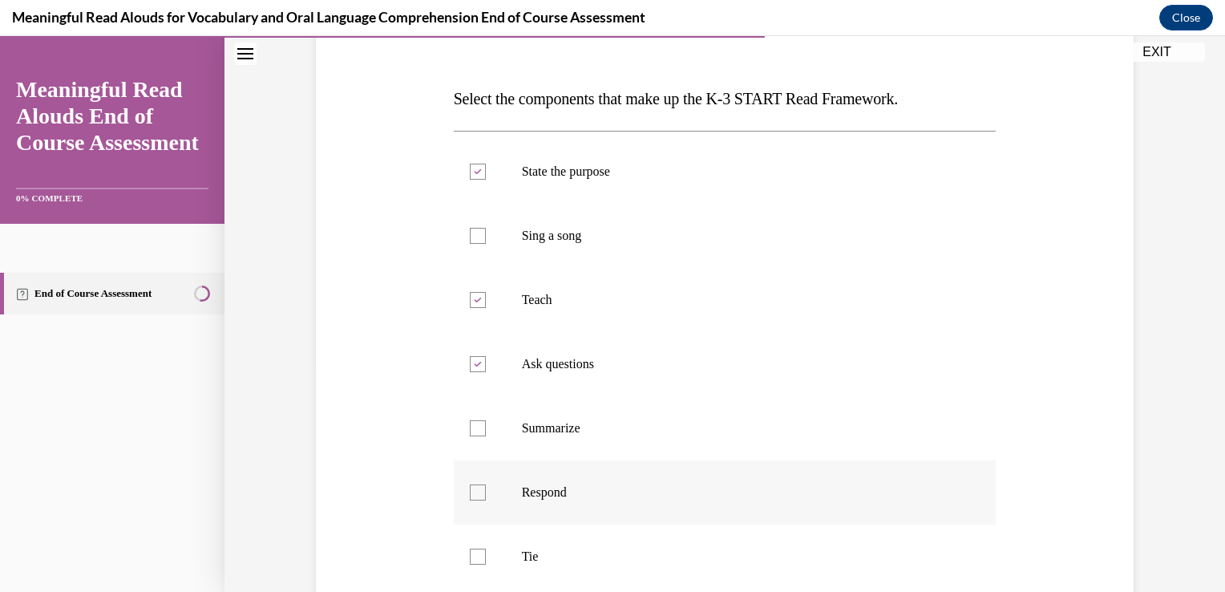
click at [471, 489] on div at bounding box center [478, 492] width 16 height 16
click at [471, 489] on input "Respond" at bounding box center [478, 492] width 16 height 16
checkbox input "true"
click at [471, 556] on div at bounding box center [478, 556] width 16 height 16
click at [471, 556] on input "Tie" at bounding box center [478, 556] width 16 height 16
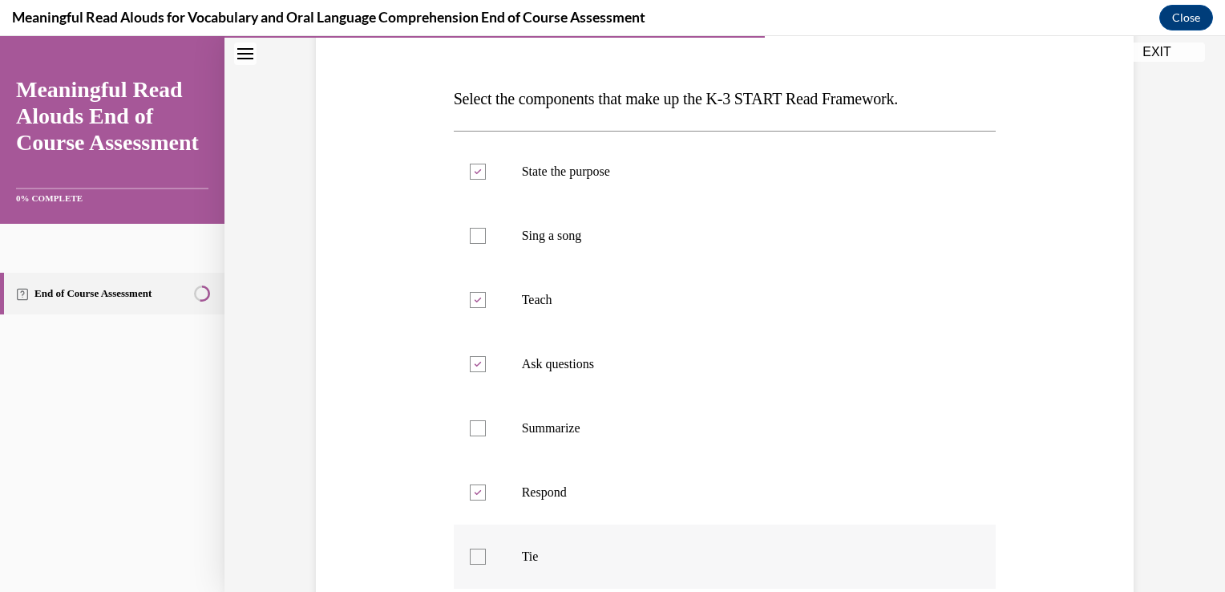
checkbox input "true"
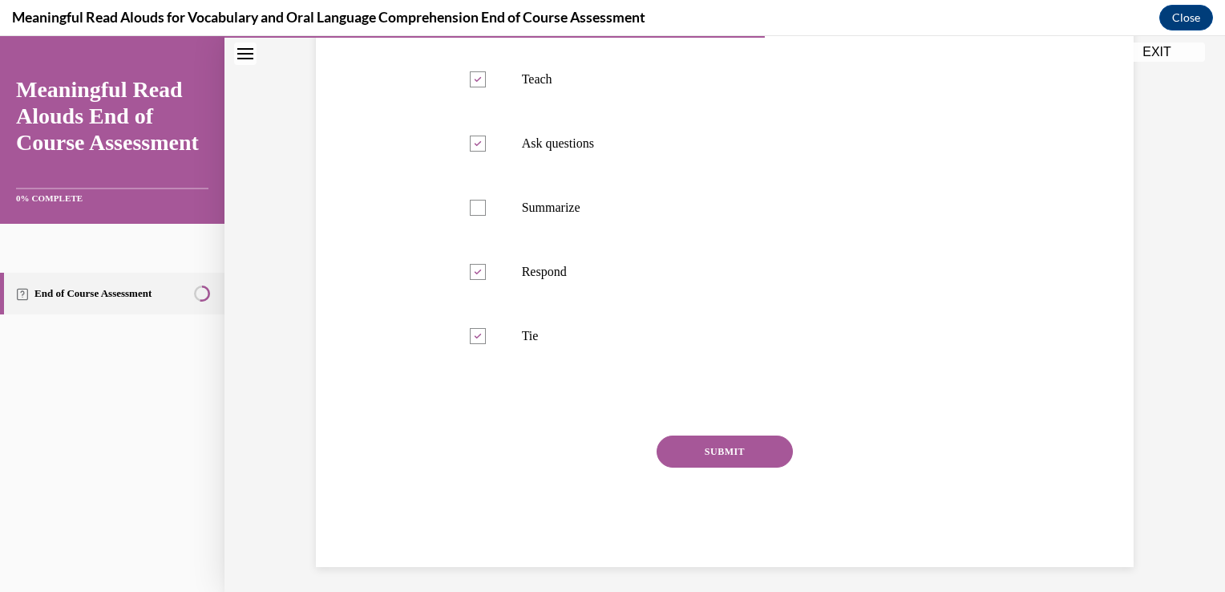
scroll to position [450, 0]
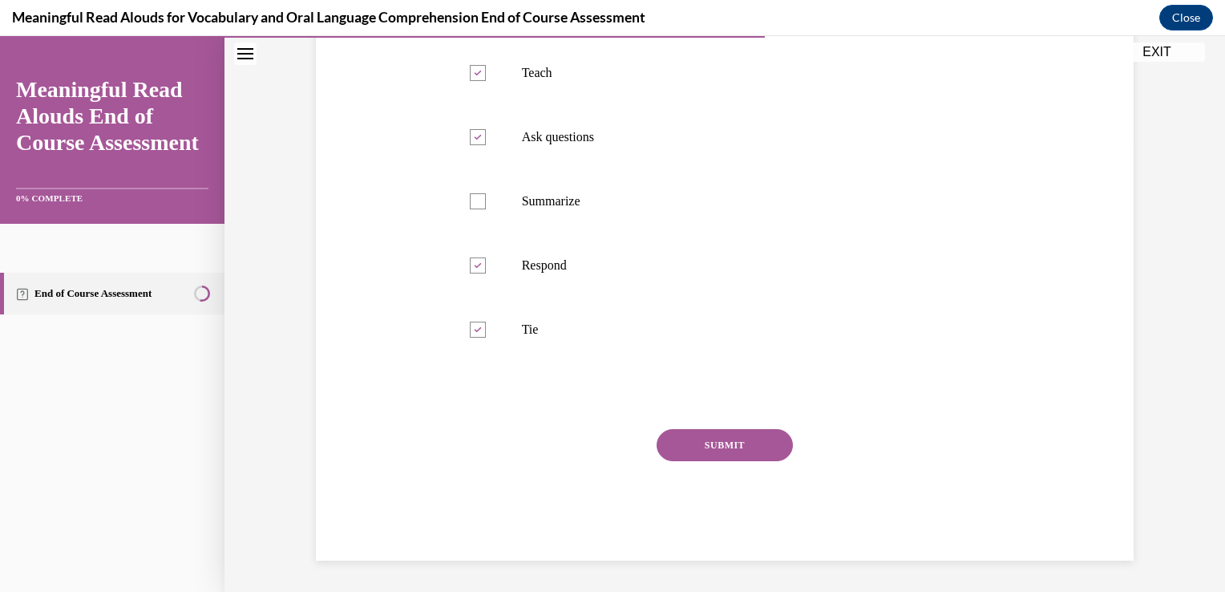
click at [728, 446] on button "SUBMIT" at bounding box center [725, 445] width 136 height 32
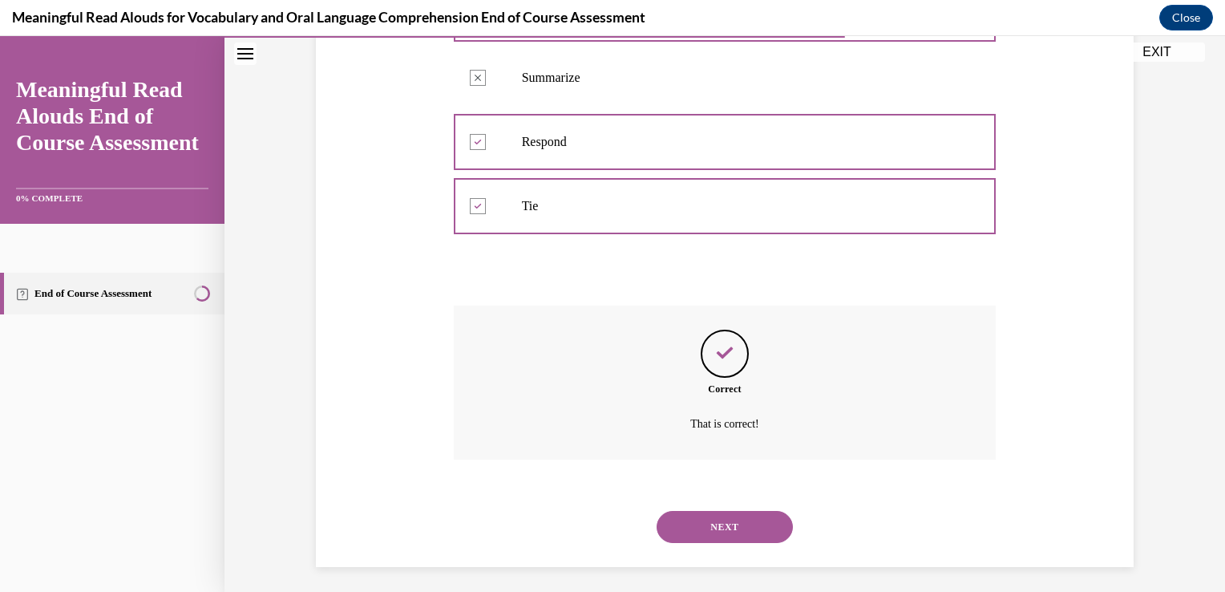
scroll to position [580, 0]
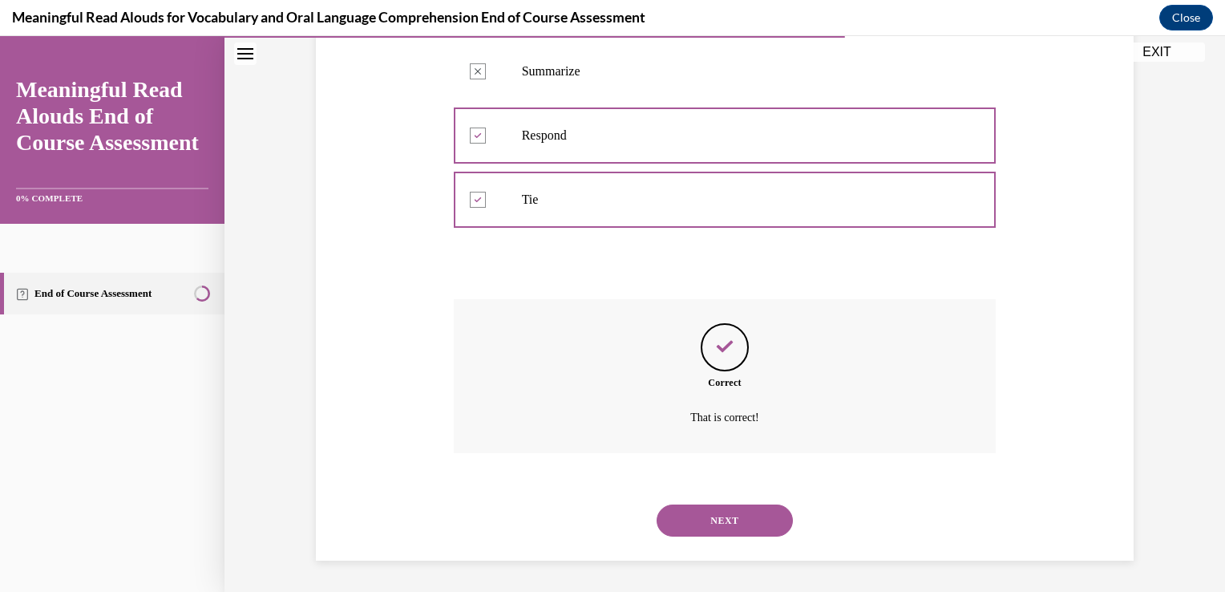
click at [742, 518] on button "NEXT" at bounding box center [725, 520] width 136 height 32
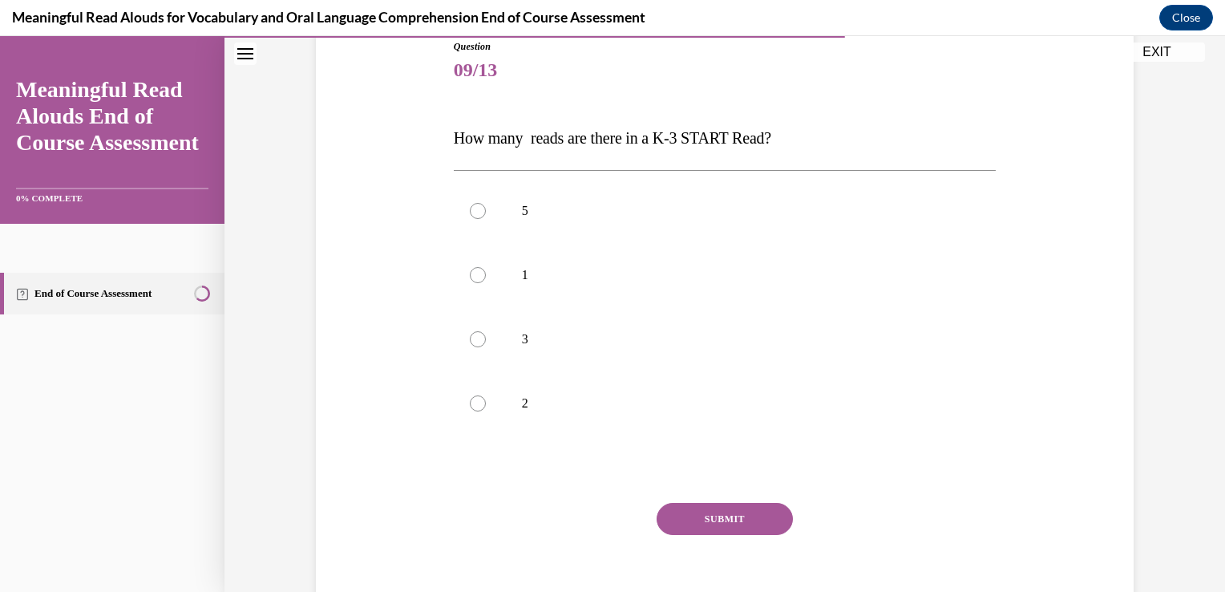
scroll to position [184, 0]
click at [470, 338] on div at bounding box center [478, 338] width 16 height 16
click at [470, 338] on input "3" at bounding box center [478, 338] width 16 height 16
radio input "true"
click at [741, 515] on button "SUBMIT" at bounding box center [725, 518] width 136 height 32
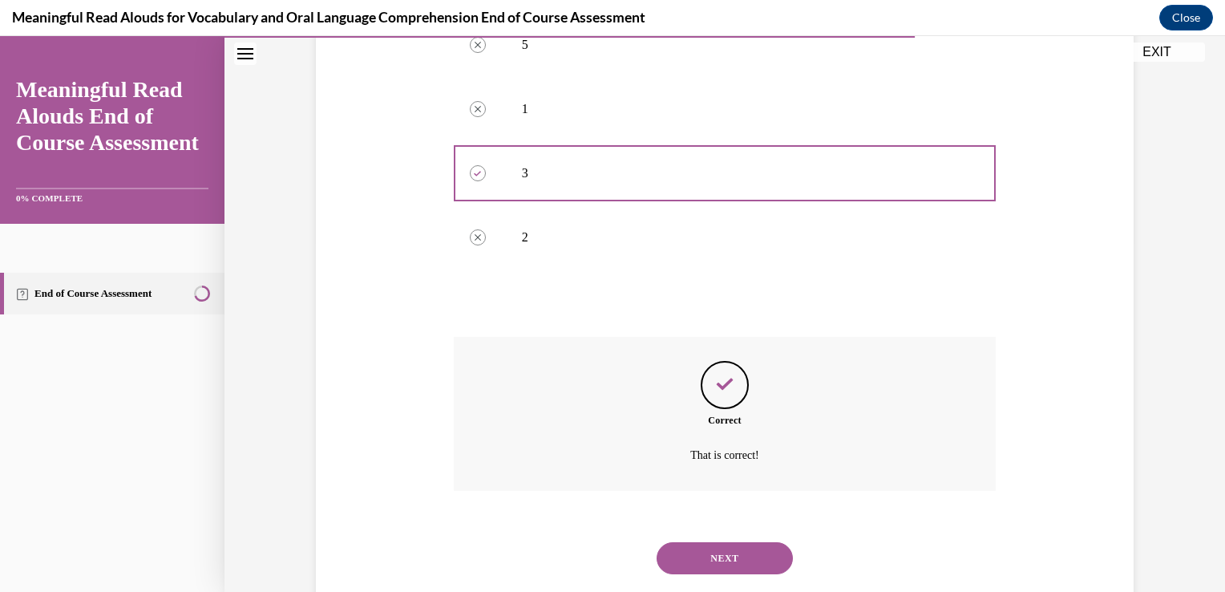
scroll to position [387, 0]
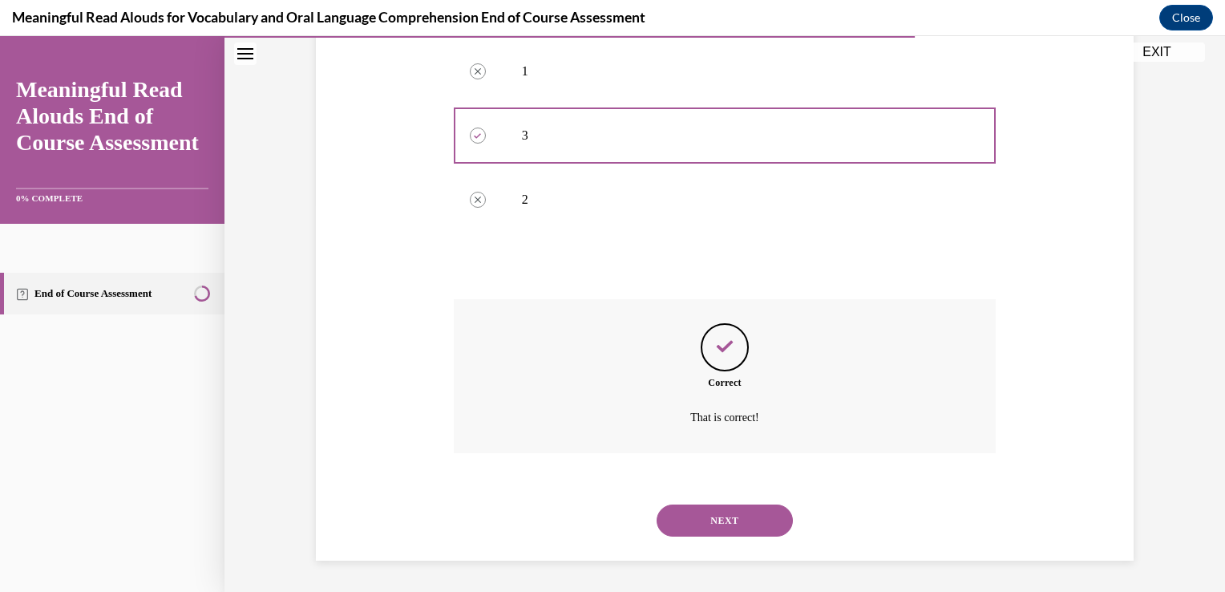
click at [728, 510] on button "NEXT" at bounding box center [725, 520] width 136 height 32
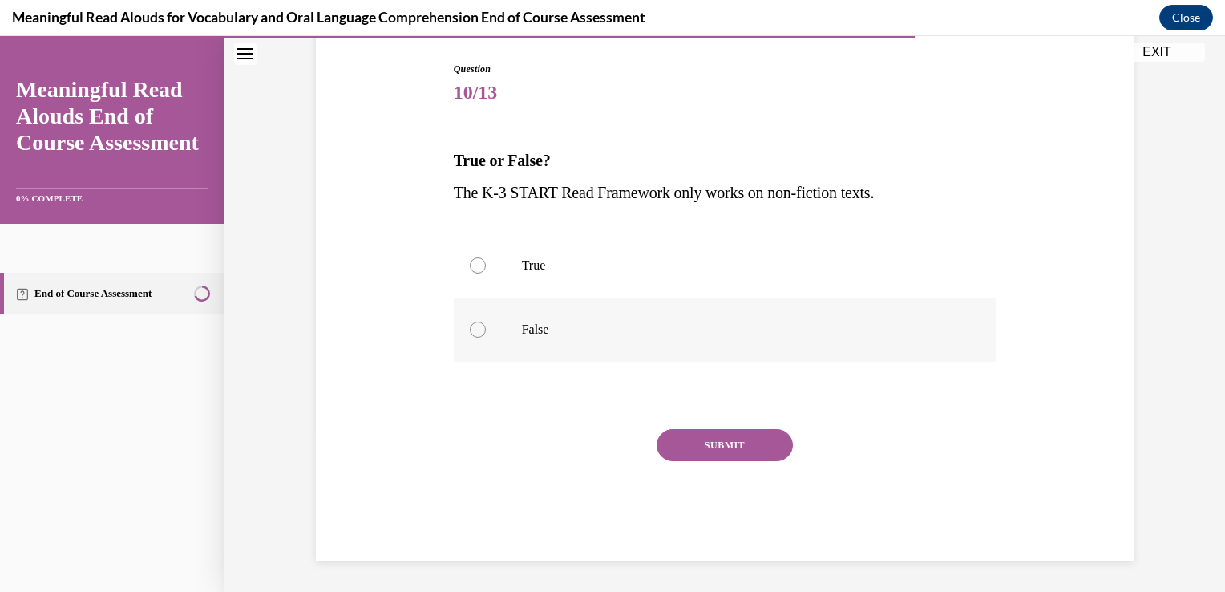
click at [474, 332] on div at bounding box center [478, 330] width 16 height 16
click at [474, 332] on input "False" at bounding box center [478, 330] width 16 height 16
radio input "true"
click at [724, 448] on button "SUBMIT" at bounding box center [725, 445] width 136 height 32
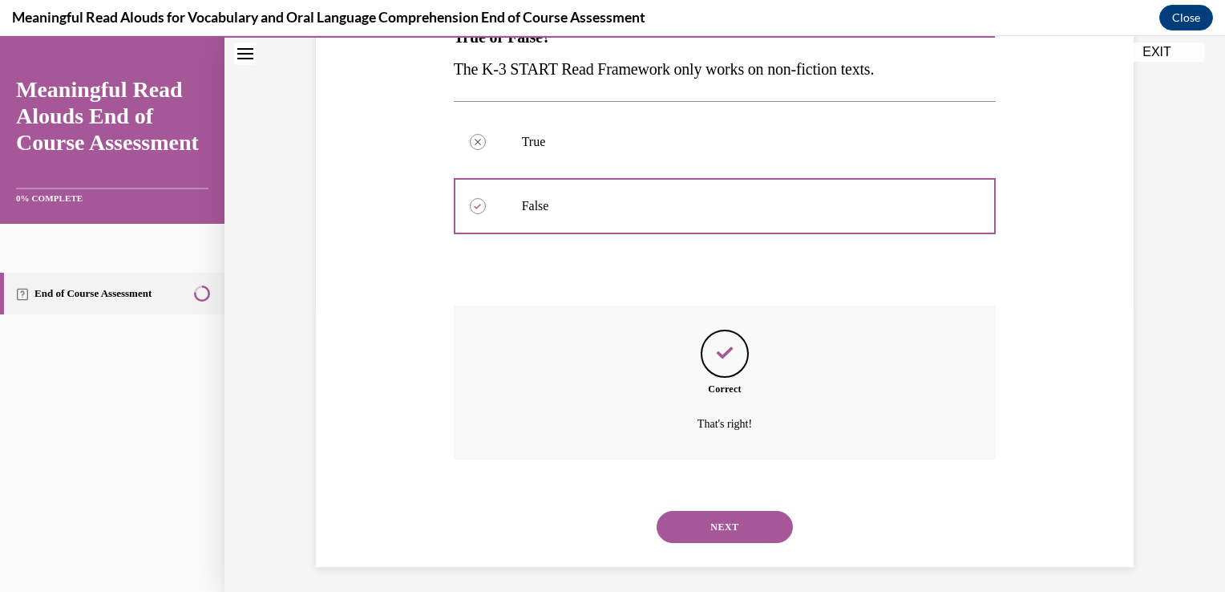
scroll to position [291, 0]
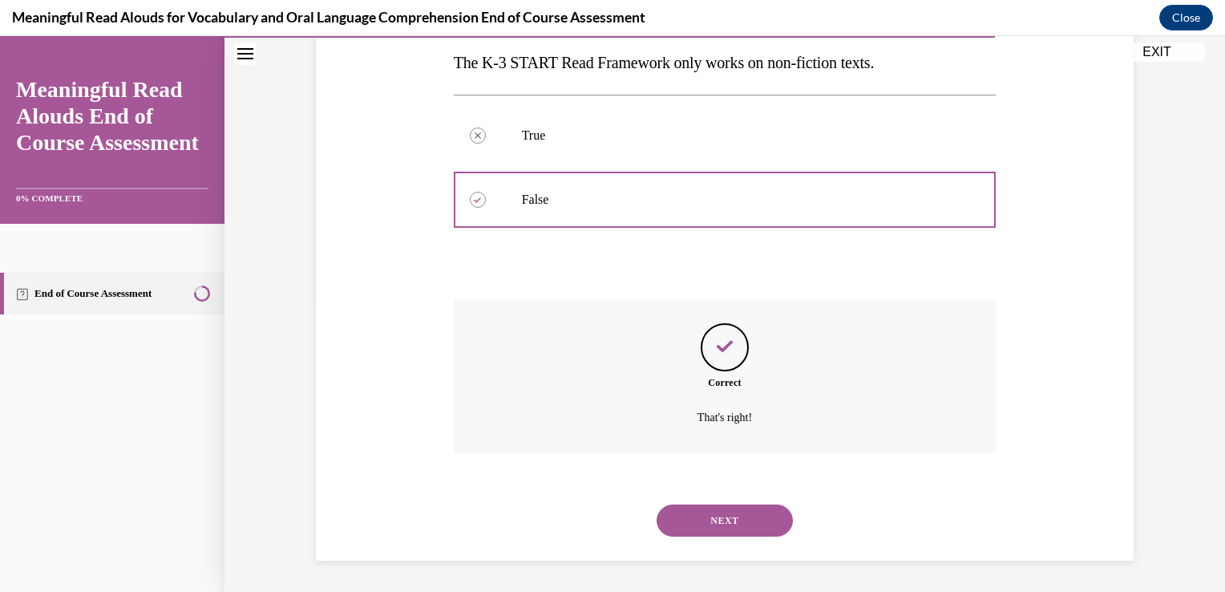
click at [738, 511] on button "NEXT" at bounding box center [725, 520] width 136 height 32
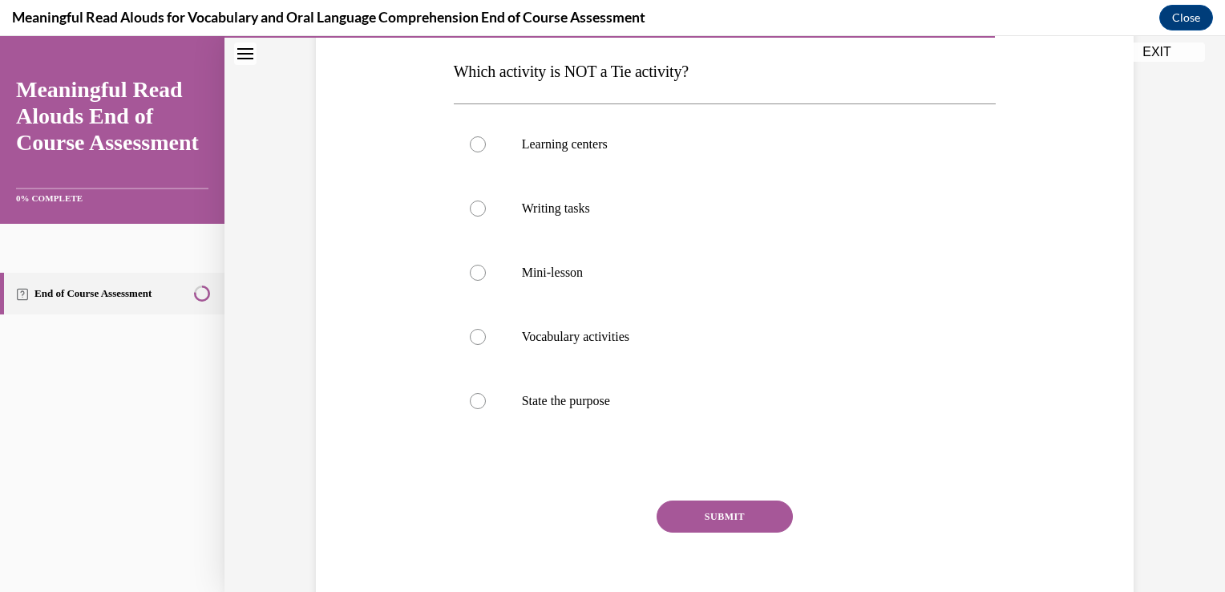
scroll to position [253, 0]
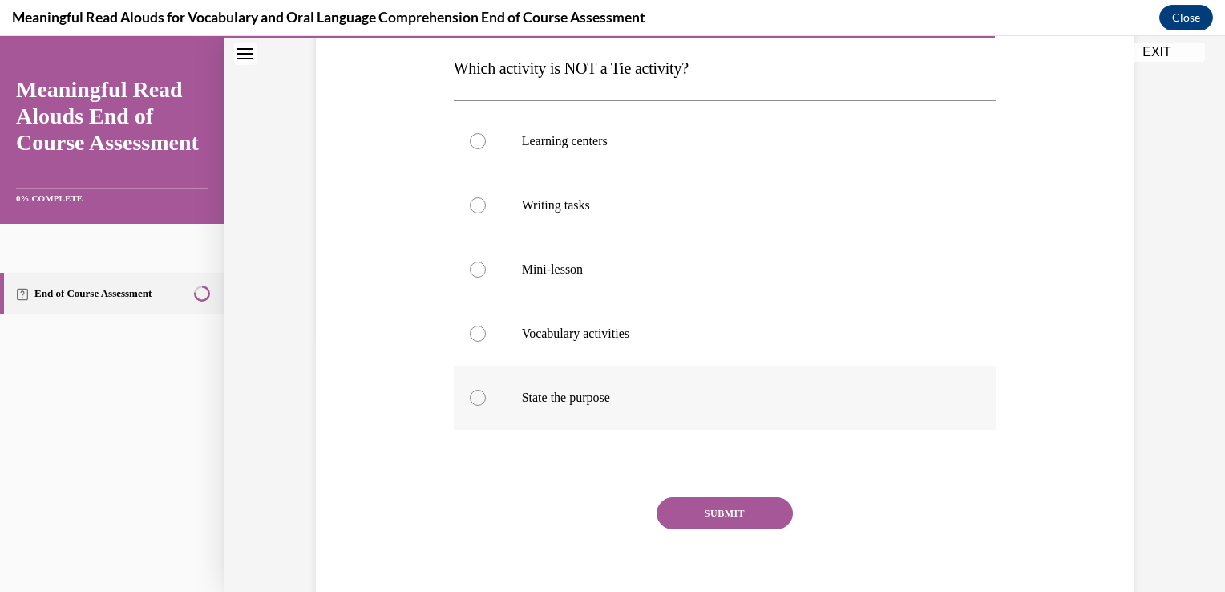
click at [472, 401] on div at bounding box center [478, 398] width 16 height 16
click at [472, 401] on input "State the purpose" at bounding box center [478, 398] width 16 height 16
radio input "true"
click at [731, 516] on button "SUBMIT" at bounding box center [725, 513] width 136 height 32
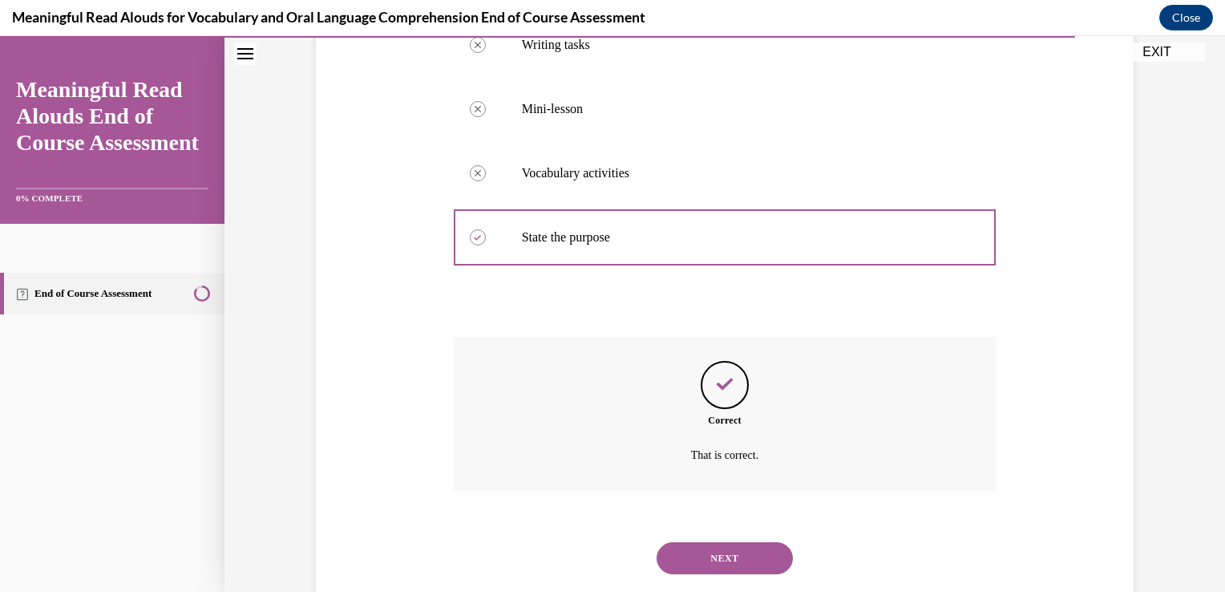
scroll to position [451, 0]
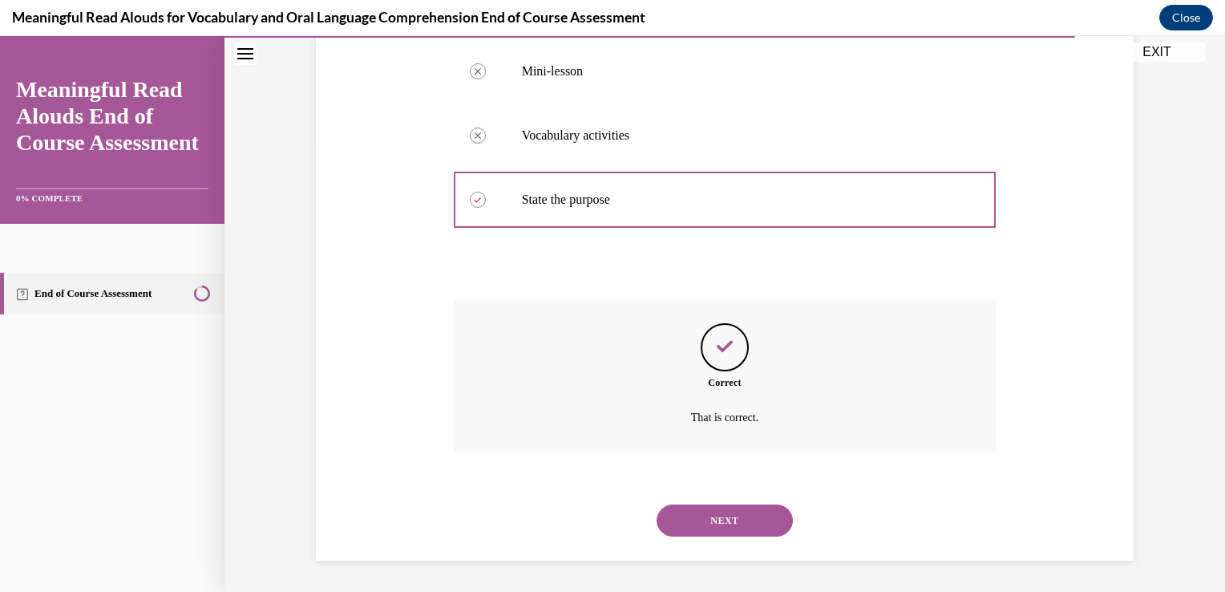
click at [737, 524] on button "NEXT" at bounding box center [725, 520] width 136 height 32
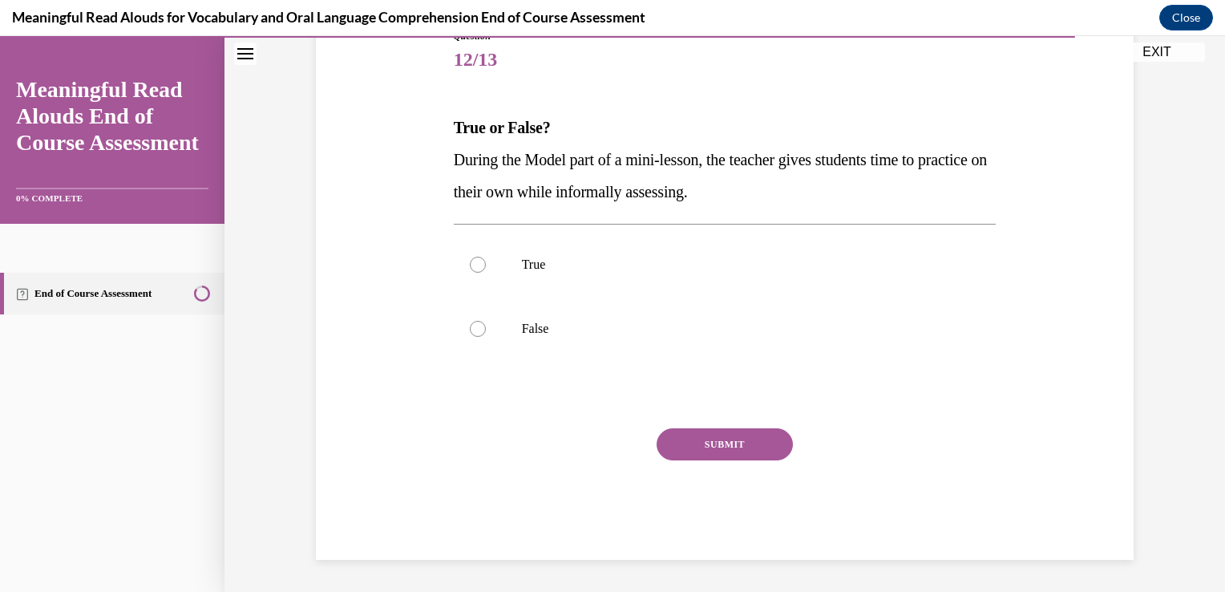
scroll to position [178, 0]
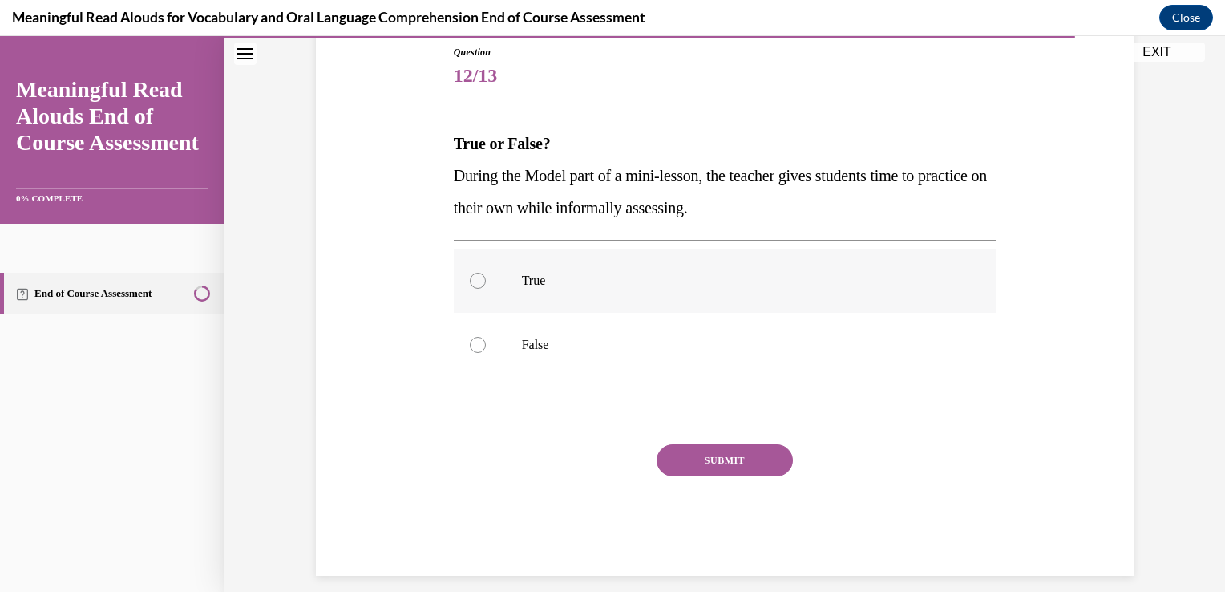
click at [470, 281] on div at bounding box center [478, 281] width 16 height 16
click at [470, 281] on input "True" at bounding box center [478, 281] width 16 height 16
radio input "true"
click at [728, 468] on button "SUBMIT" at bounding box center [725, 460] width 136 height 32
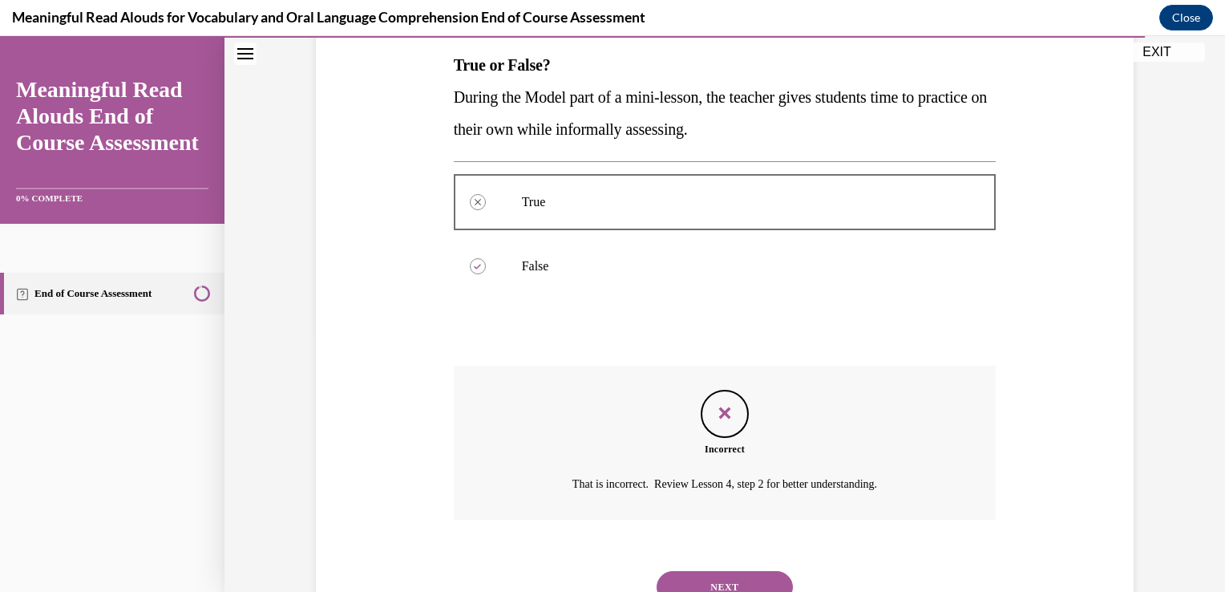
scroll to position [323, 0]
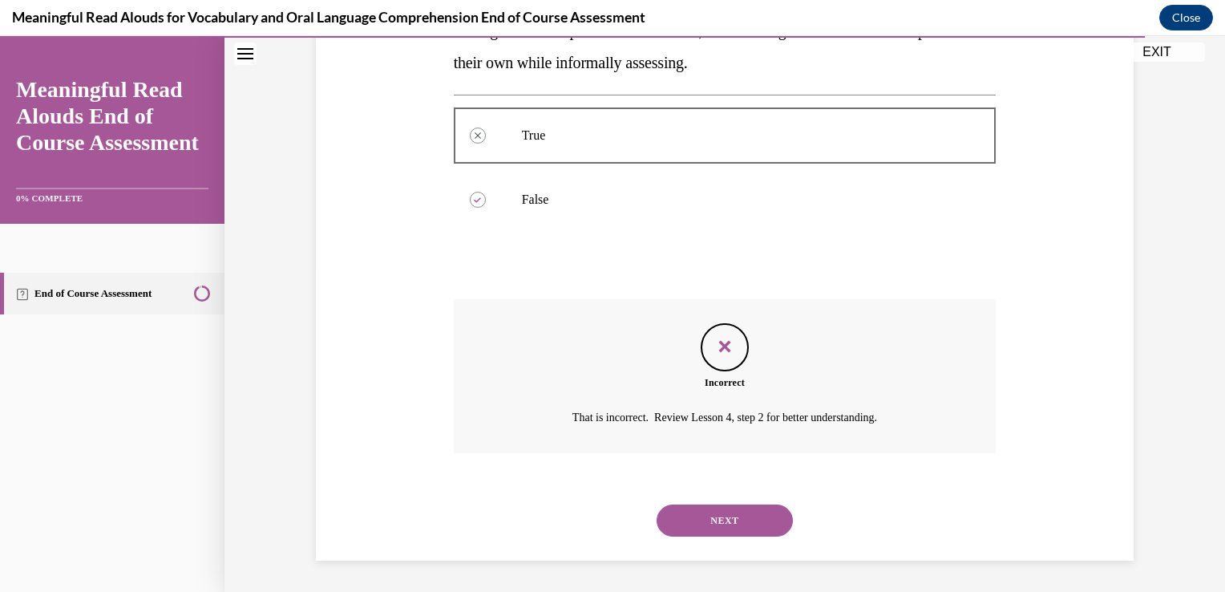
click at [727, 527] on button "NEXT" at bounding box center [725, 520] width 136 height 32
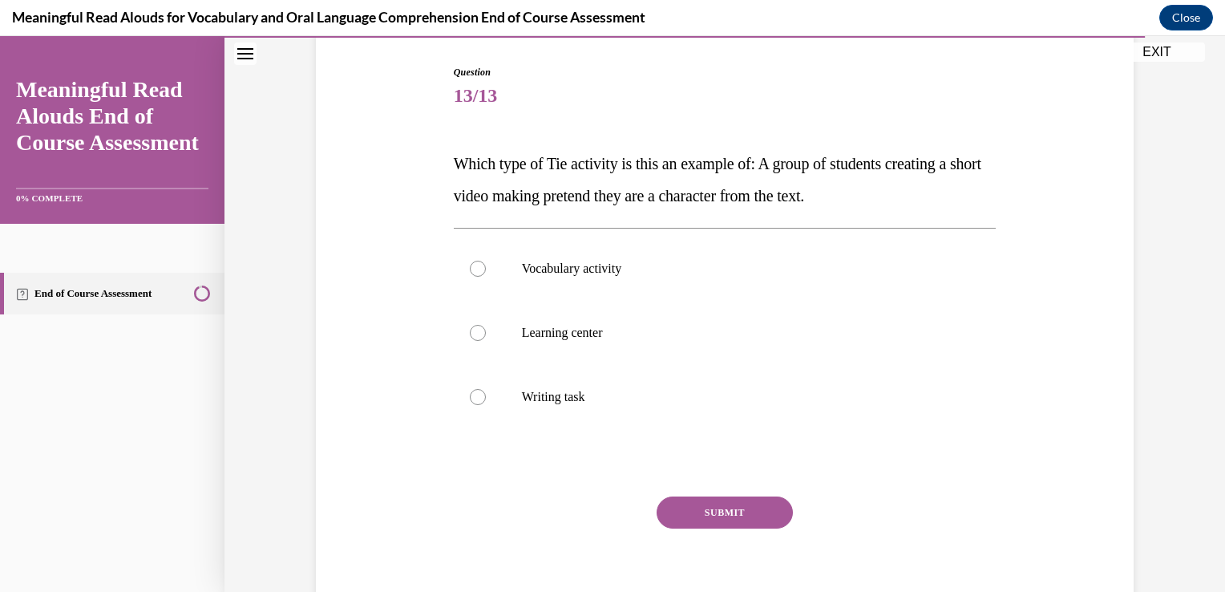
scroll to position [160, 0]
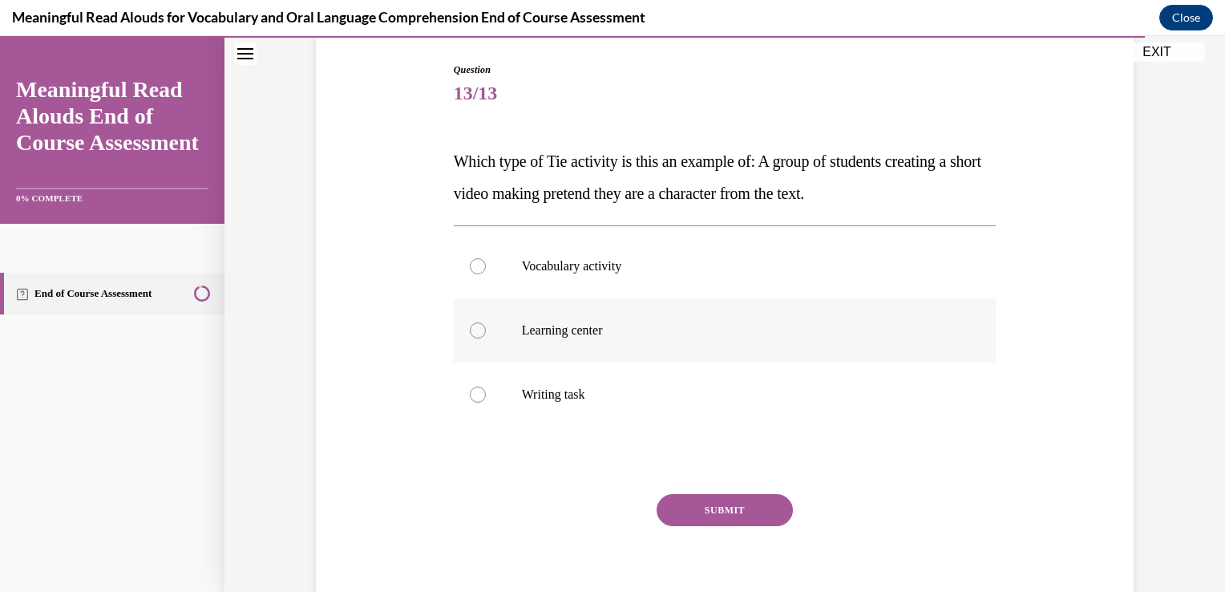
click at [470, 328] on div at bounding box center [478, 330] width 16 height 16
click at [470, 328] on input "Learning center" at bounding box center [478, 330] width 16 height 16
radio input "true"
click at [708, 510] on button "SUBMIT" at bounding box center [725, 510] width 136 height 32
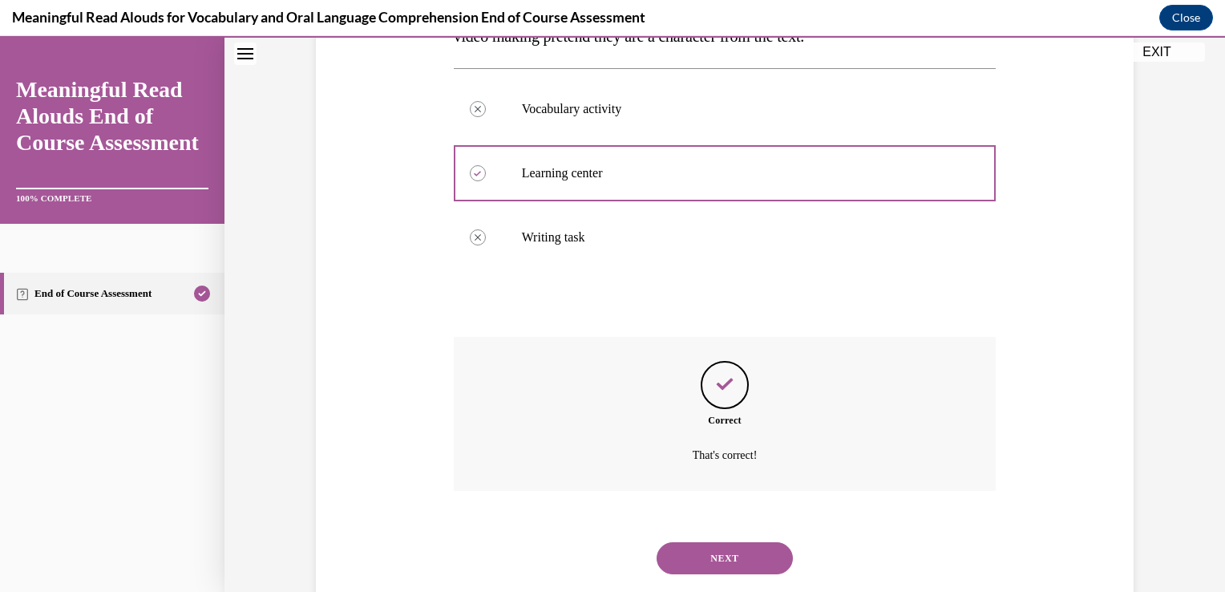
scroll to position [355, 0]
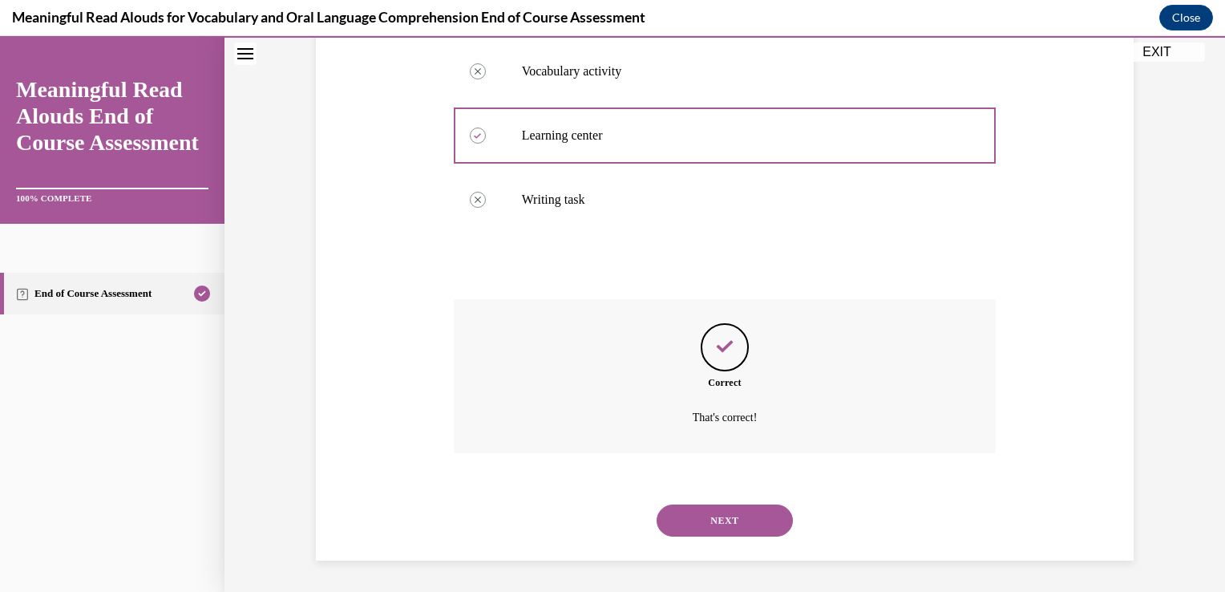
click at [763, 526] on button "NEXT" at bounding box center [725, 520] width 136 height 32
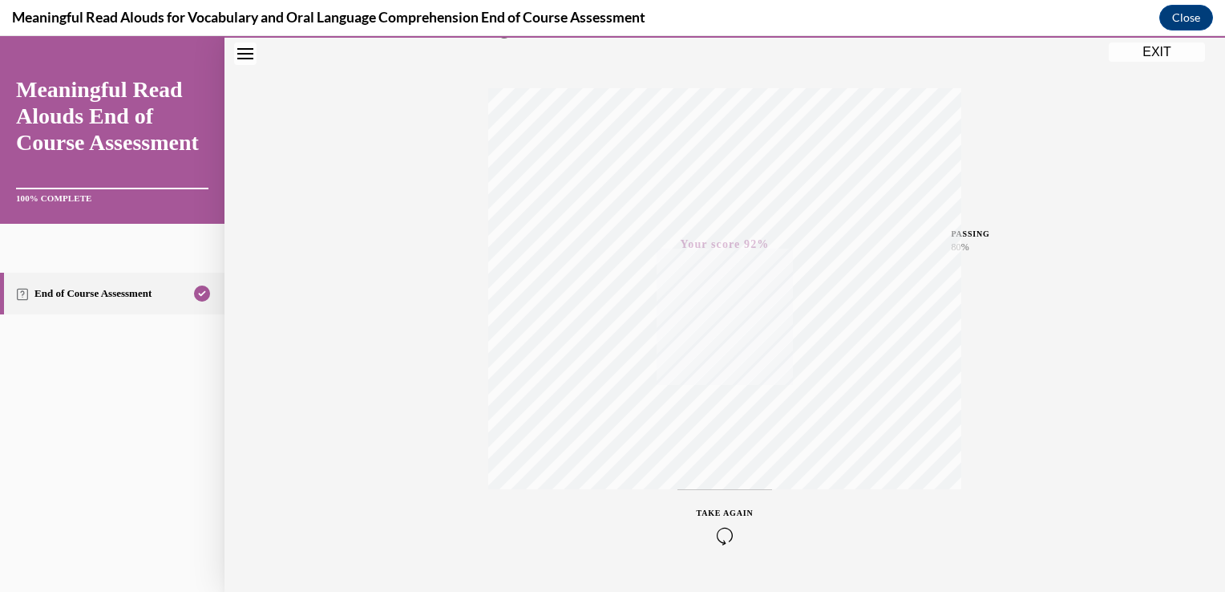
scroll to position [265, 0]
click at [729, 486] on icon "button" at bounding box center [725, 495] width 57 height 18
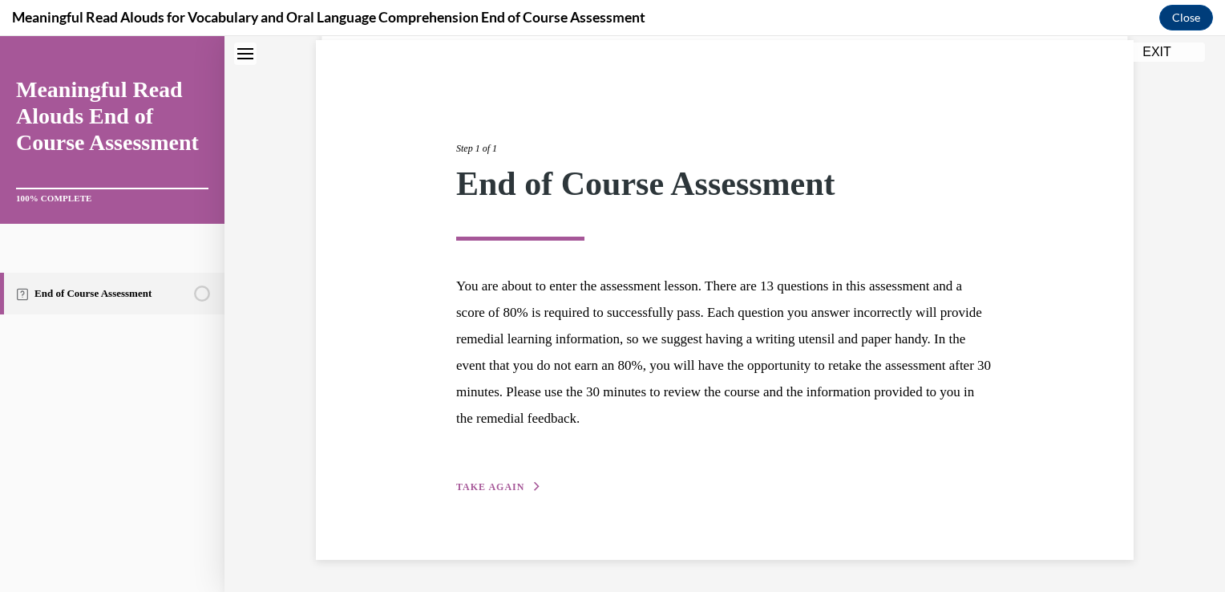
scroll to position [117, 0]
click at [1161, 48] on button "EXIT" at bounding box center [1157, 51] width 96 height 19
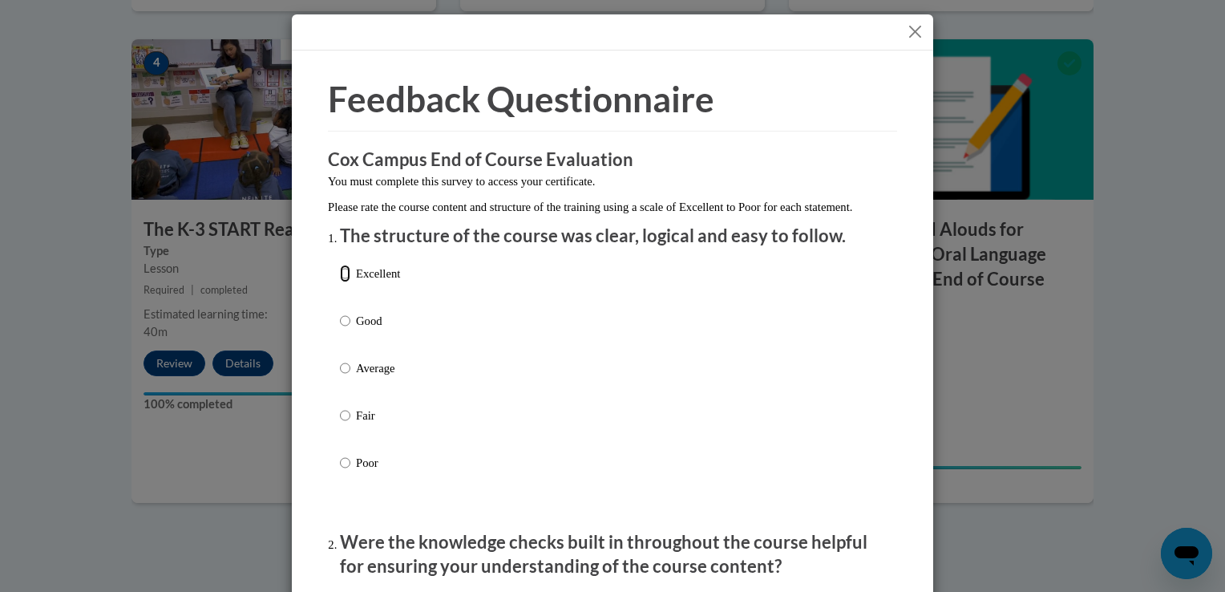
click at [340, 282] on input "Excellent" at bounding box center [345, 274] width 10 height 18
radio input "true"
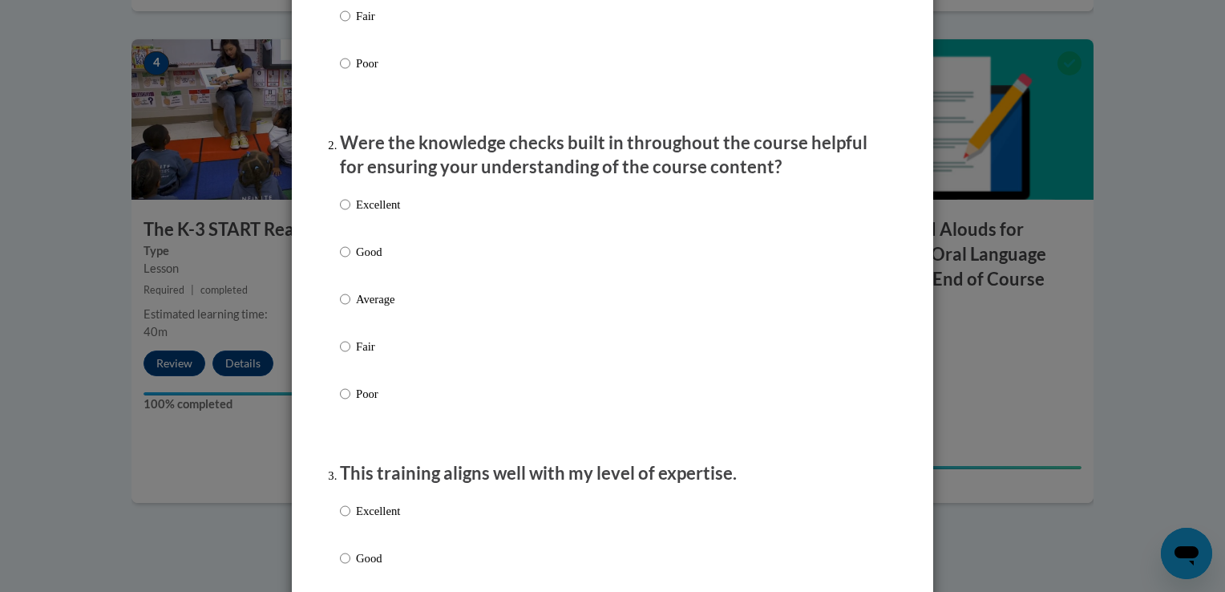
scroll to position [403, 0]
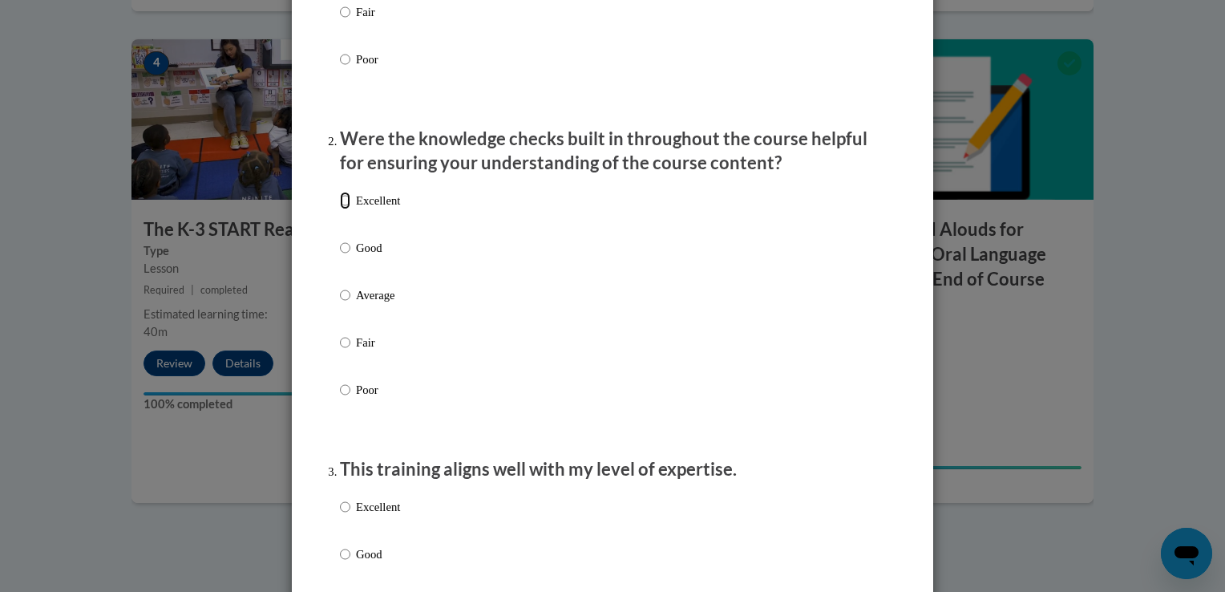
click at [342, 209] on input "Excellent" at bounding box center [345, 201] width 10 height 18
radio input "true"
click at [340, 516] on input "Excellent" at bounding box center [345, 507] width 10 height 18
radio input "true"
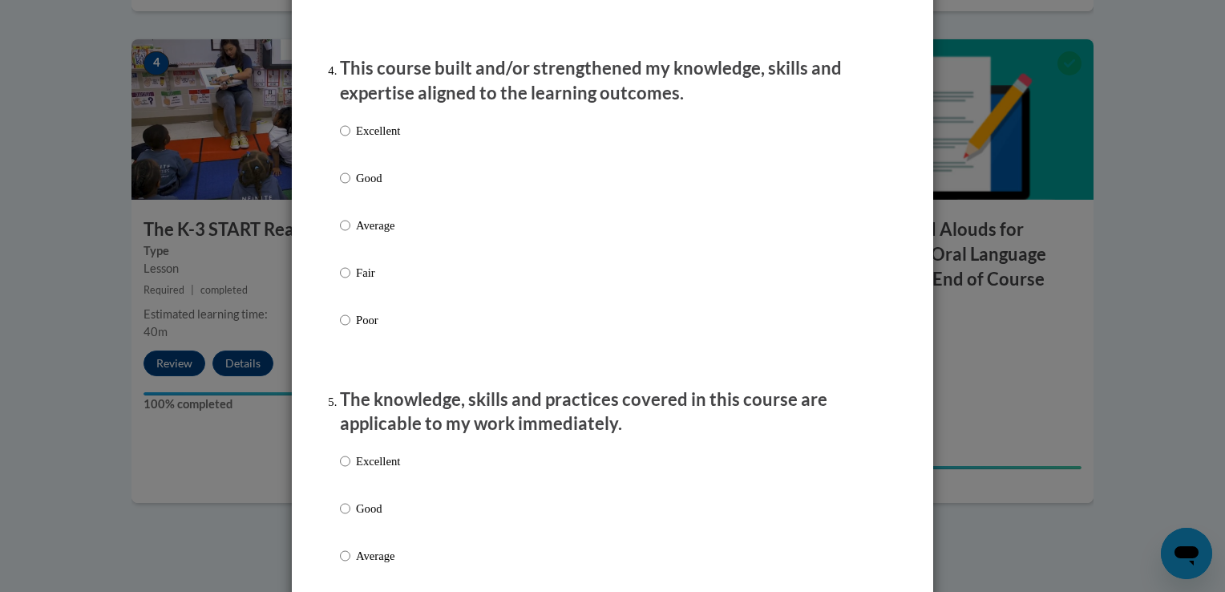
scroll to position [1099, 0]
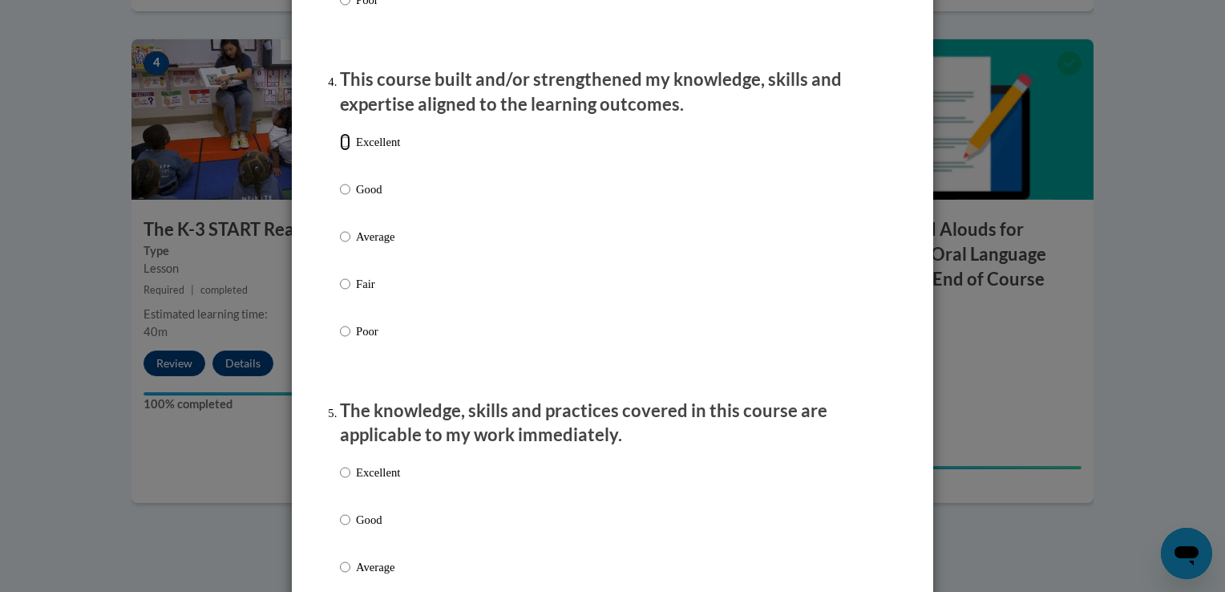
click at [340, 151] on input "Excellent" at bounding box center [345, 142] width 10 height 18
radio input "true"
click at [341, 481] on input "Excellent" at bounding box center [345, 472] width 10 height 18
radio input "true"
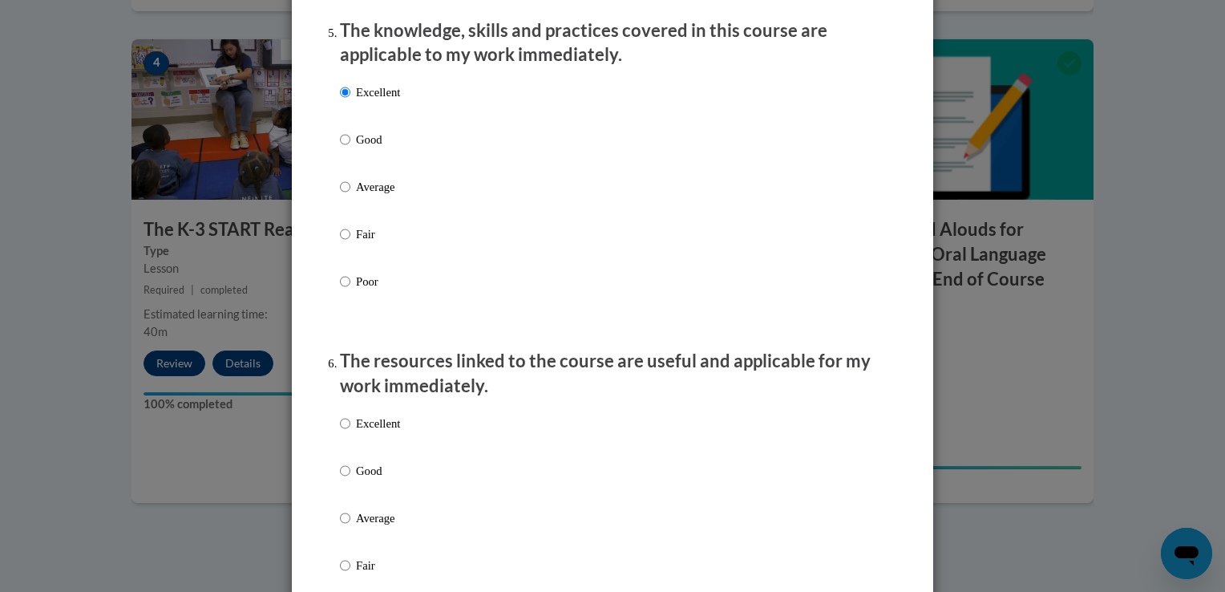
scroll to position [1503, 0]
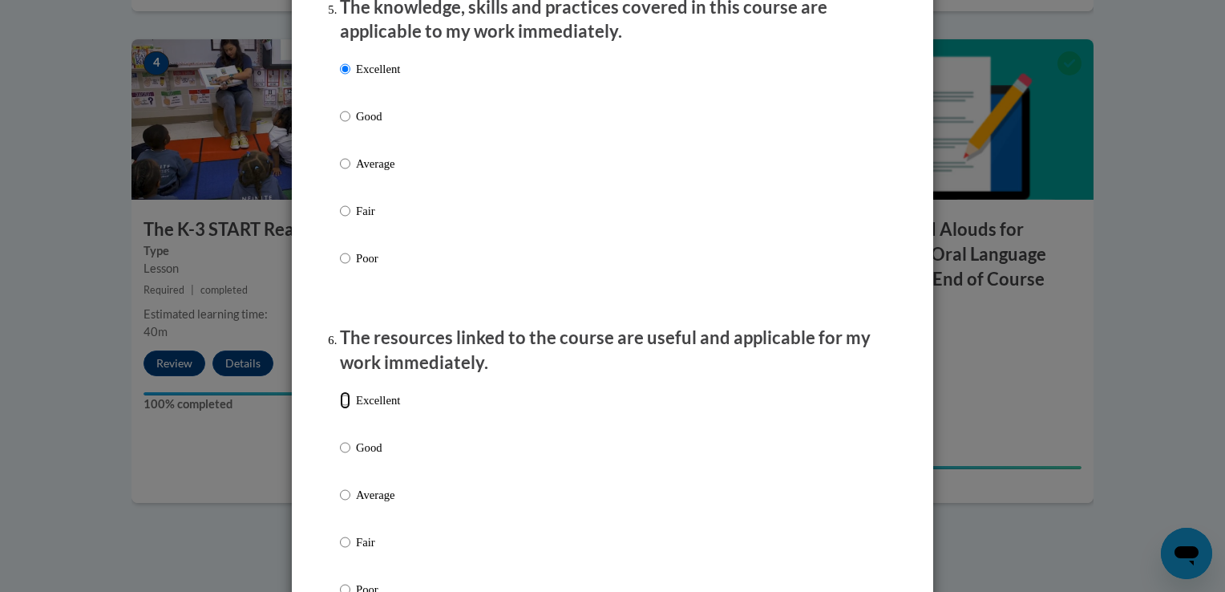
click at [340, 409] on input "Excellent" at bounding box center [345, 400] width 10 height 18
radio input "true"
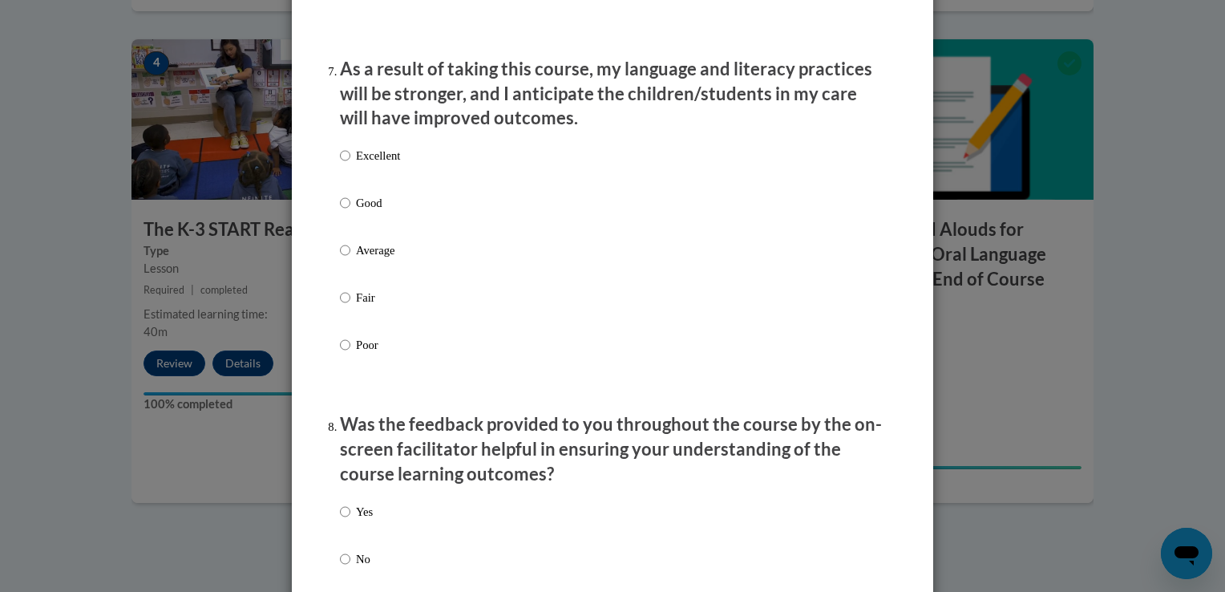
scroll to position [2114, 0]
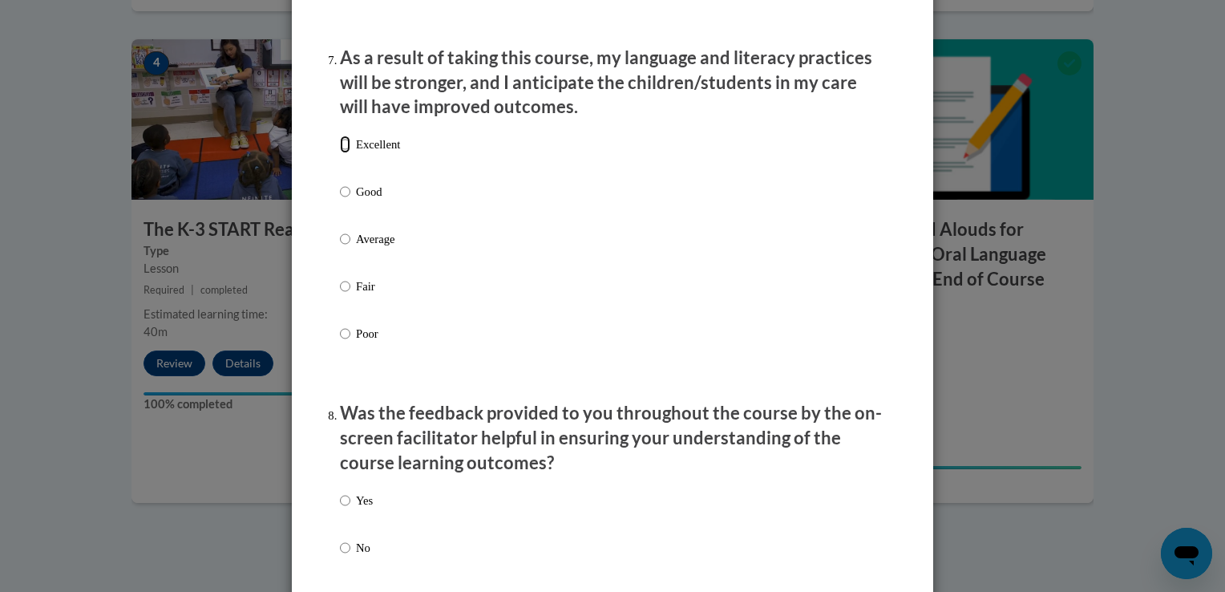
click at [340, 153] on input "Excellent" at bounding box center [345, 145] width 10 height 18
radio input "true"
click at [342, 509] on input "Yes" at bounding box center [345, 501] width 10 height 18
radio input "true"
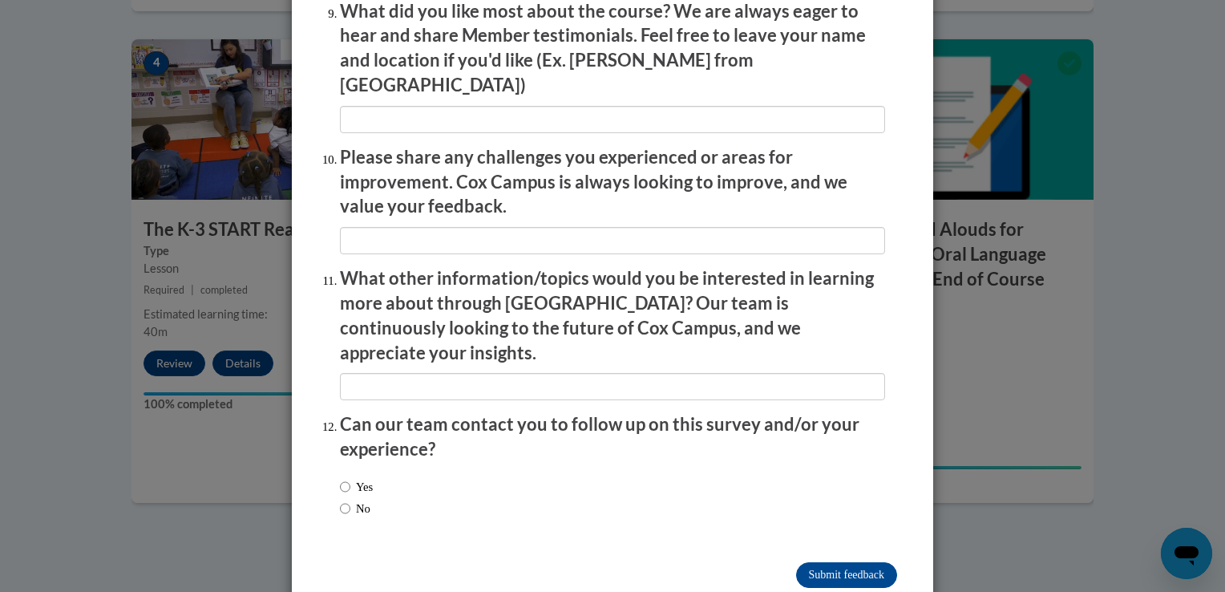
scroll to position [2726, 0]
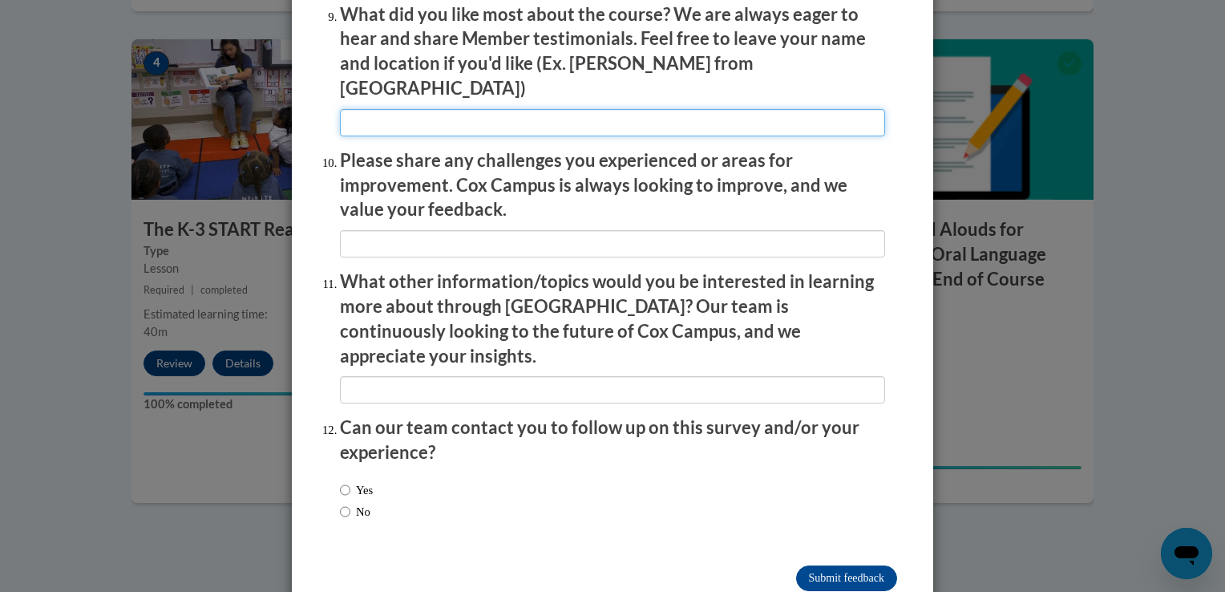
click at [484, 111] on input "textbox" at bounding box center [612, 122] width 545 height 27
click at [539, 113] on input "textbox" at bounding box center [612, 122] width 545 height 27
type input "I loved the examples."
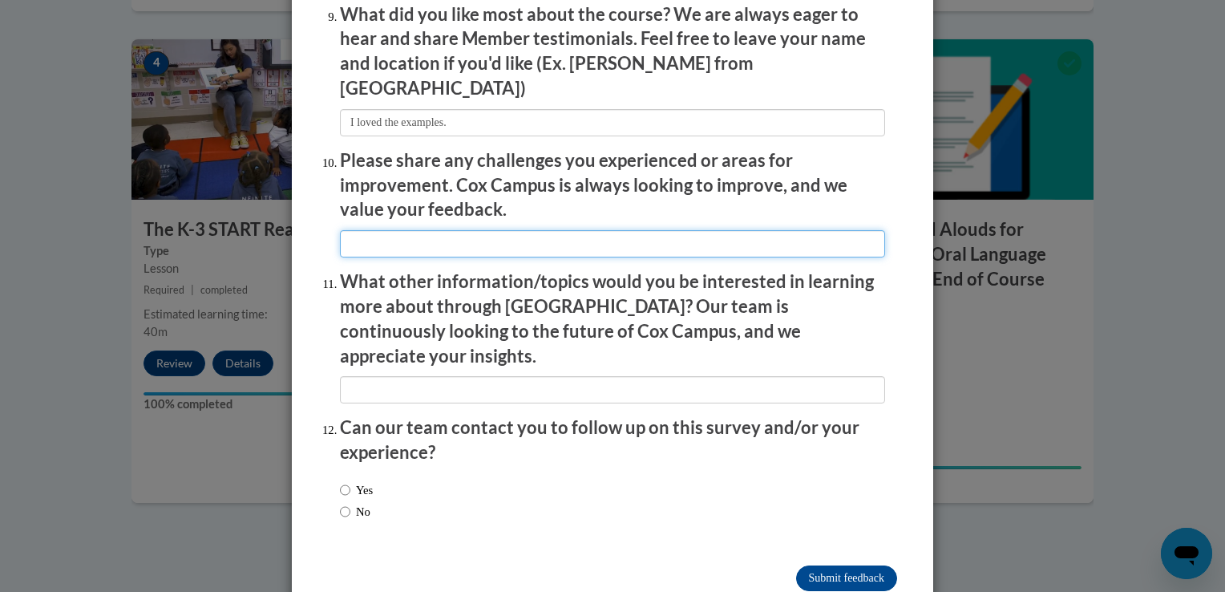
click at [500, 236] on input "textbox" at bounding box center [612, 243] width 545 height 27
type input "none"
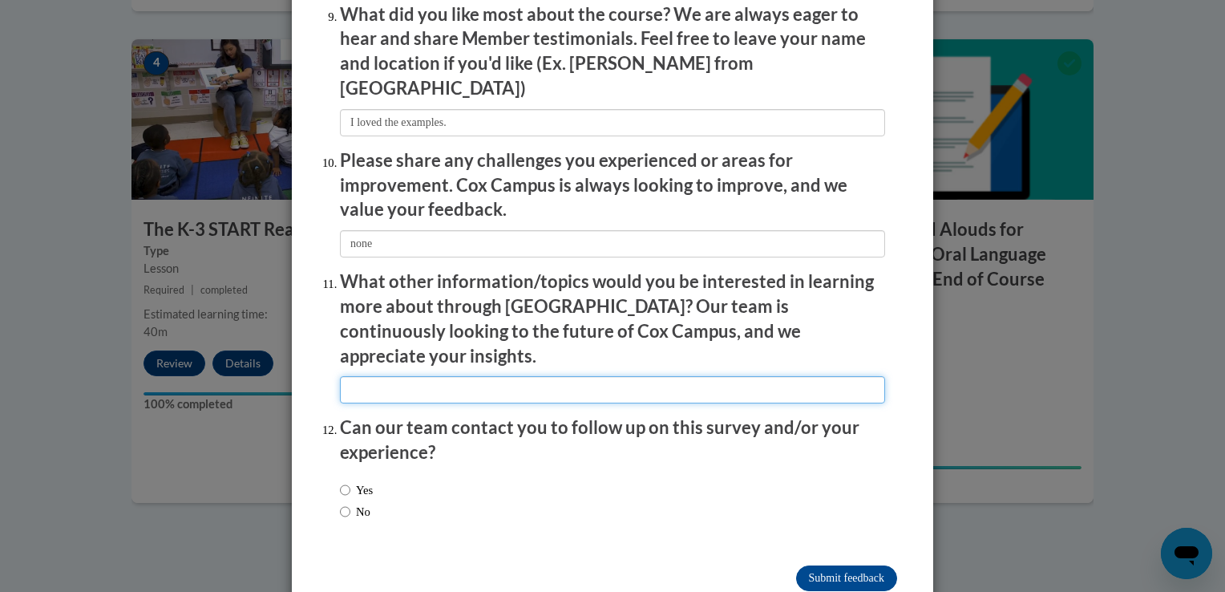
click at [434, 376] on input "textbox" at bounding box center [612, 389] width 545 height 27
type input "none right now"
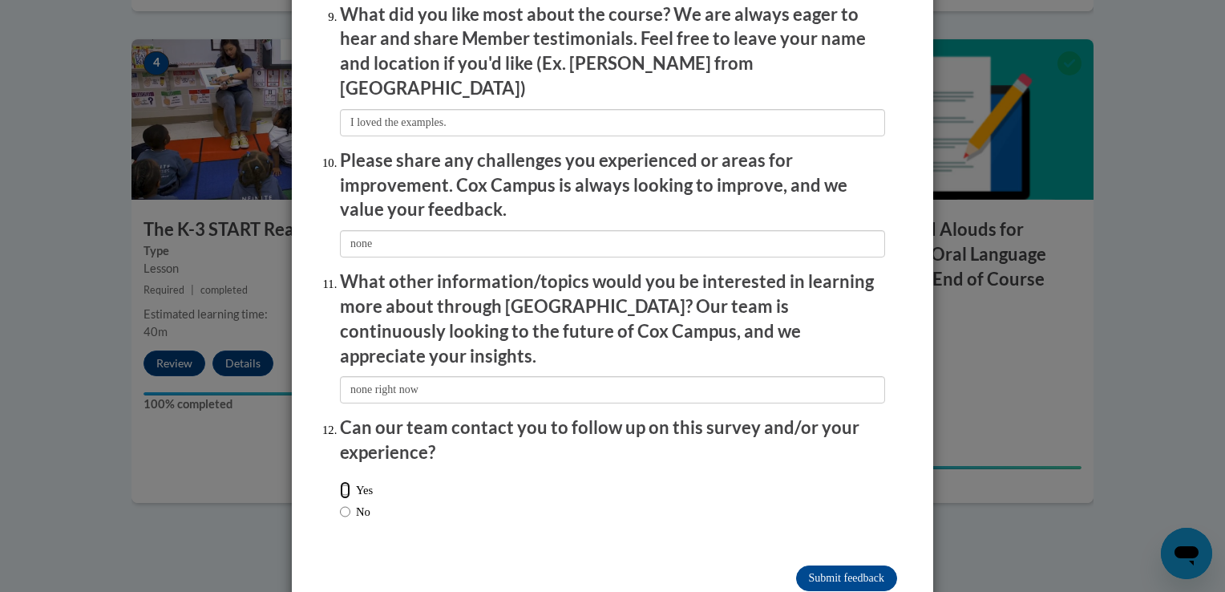
click at [341, 481] on input "Yes" at bounding box center [345, 490] width 10 height 18
radio input "true"
click at [869, 565] on input "Submit feedback" at bounding box center [846, 578] width 101 height 26
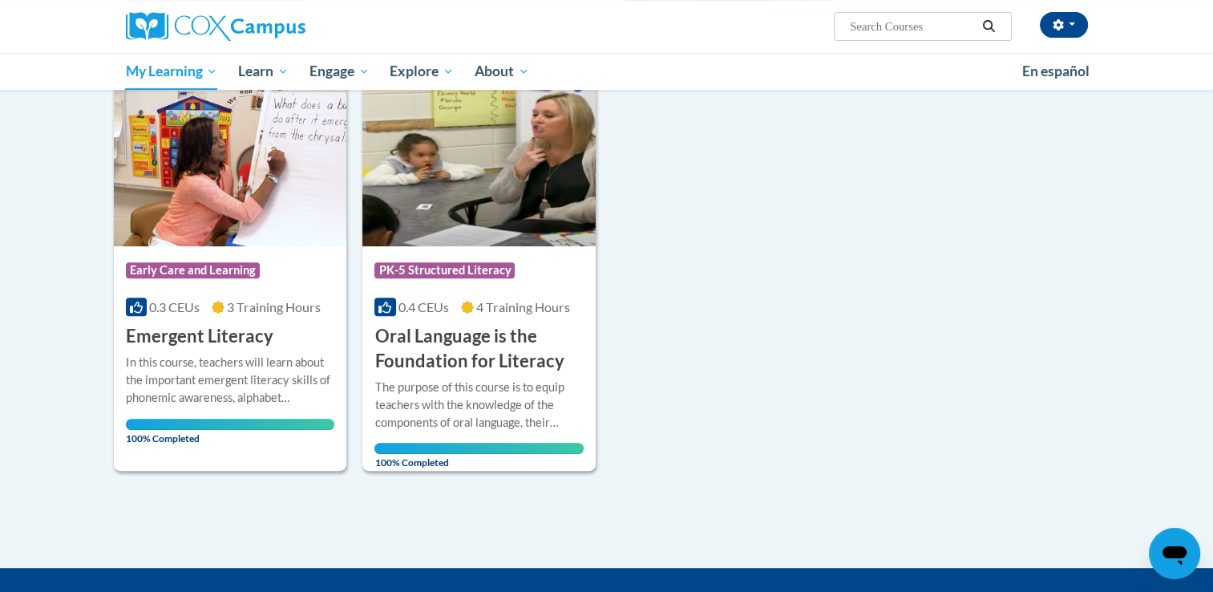
scroll to position [656, 0]
